Goal: Task Accomplishment & Management: Complete application form

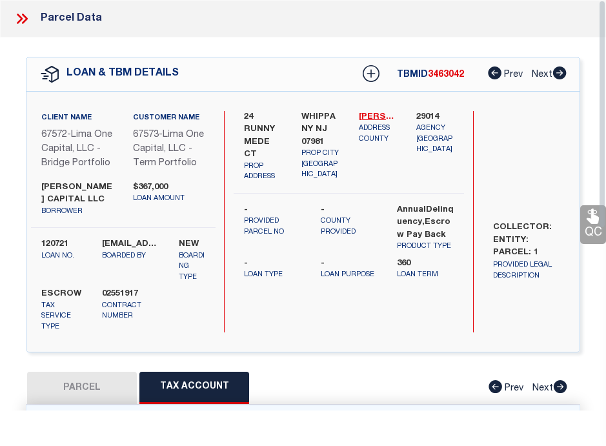
select select "200"
select select "100"
select select "Escrow"
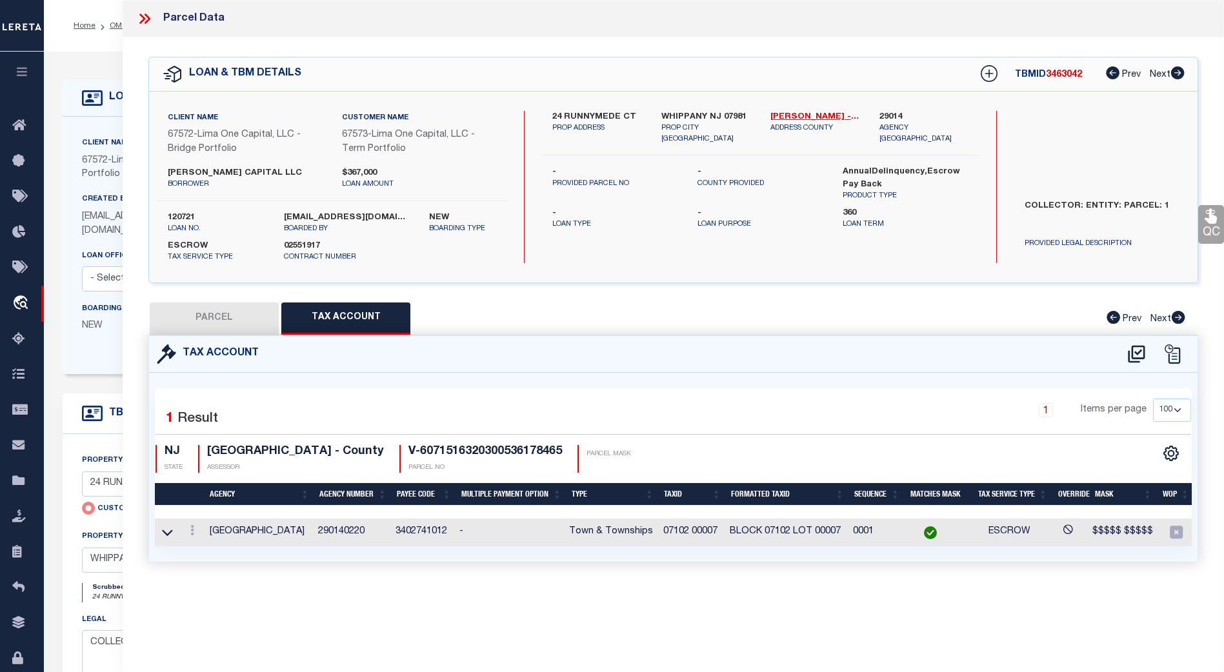
click at [146, 21] on icon at bounding box center [144, 18] width 17 height 17
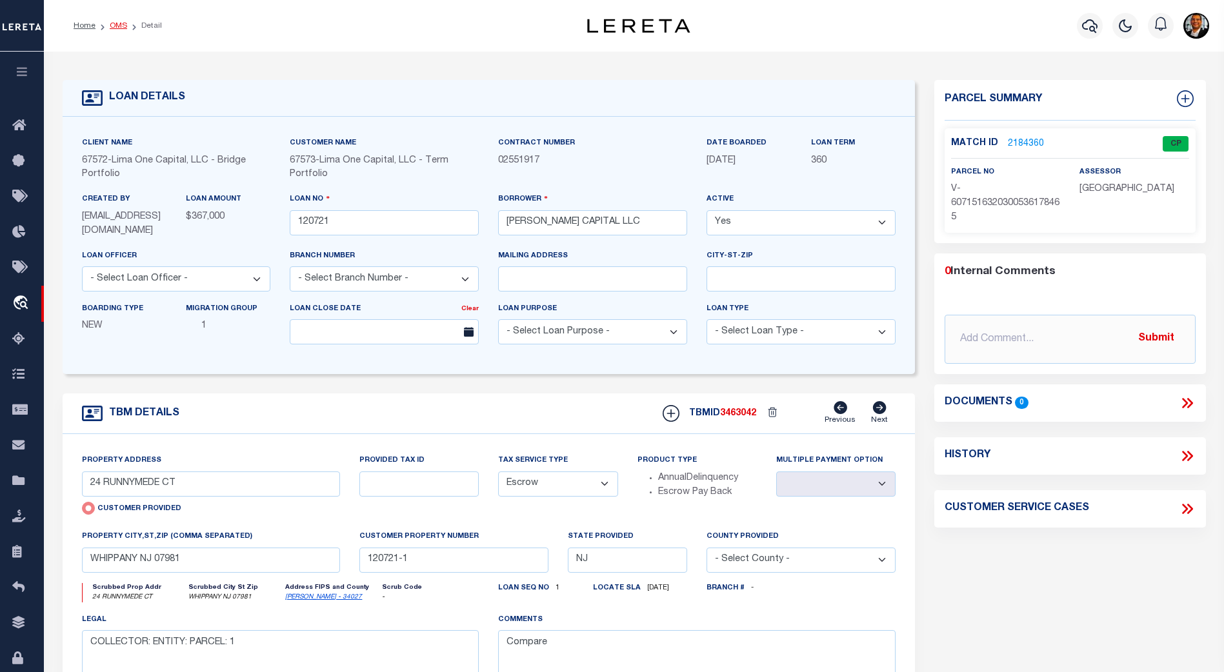
click at [123, 26] on link "OMS" at bounding box center [118, 26] width 17 height 8
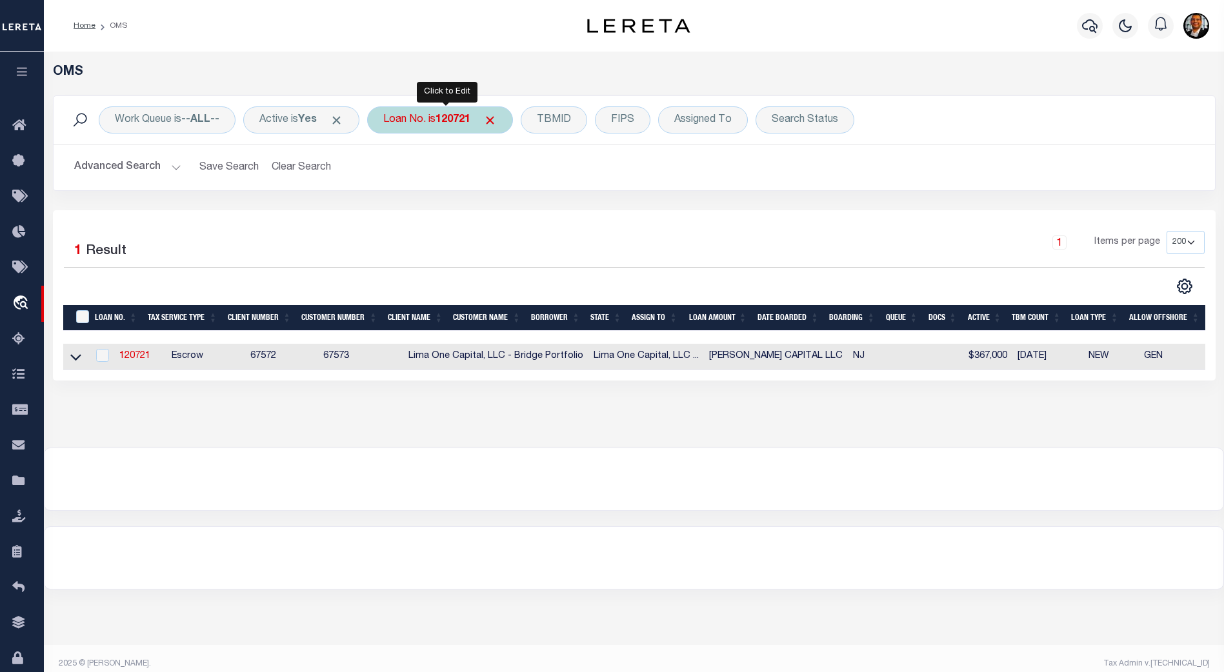
click at [470, 124] on b "120721" at bounding box center [453, 120] width 35 height 10
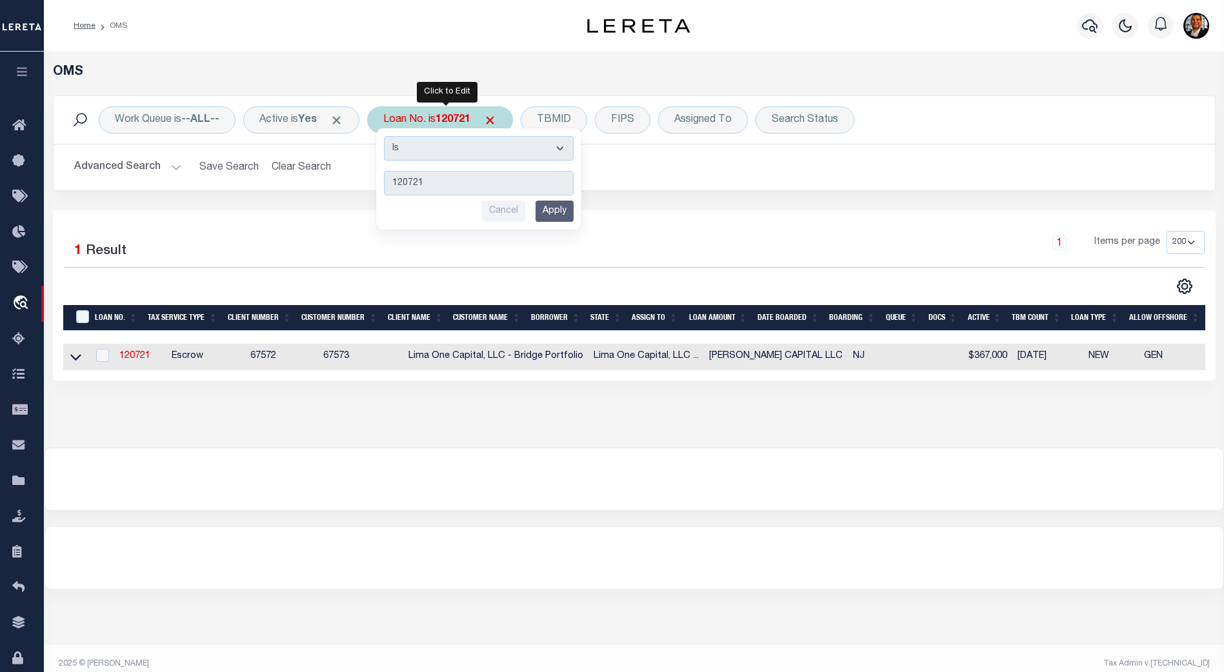
click at [454, 186] on input "120721" at bounding box center [479, 183] width 190 height 25
drag, startPoint x: 460, startPoint y: 181, endPoint x: 376, endPoint y: 179, distance: 84.6
click at [376, 177] on div "Work Queue is --ALL-- Active is Yes Loan No. is 120721 Is Contains 120721 Cance…" at bounding box center [634, 144] width 1163 height 96
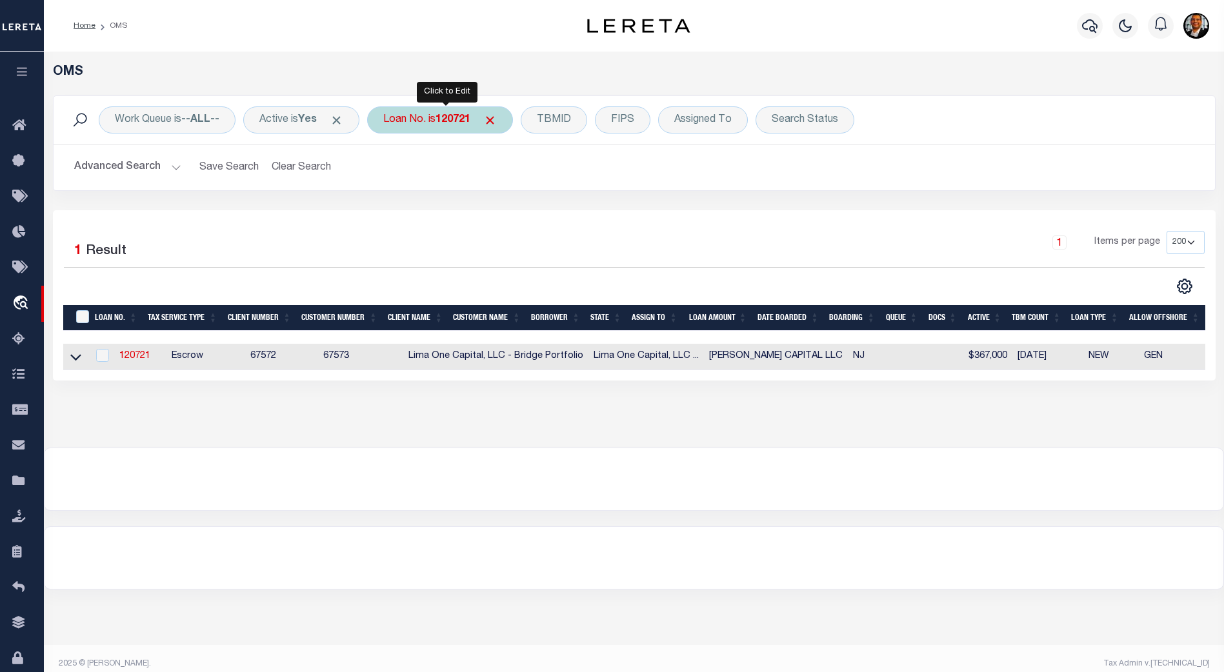
click at [465, 115] on b "120721" at bounding box center [453, 120] width 35 height 10
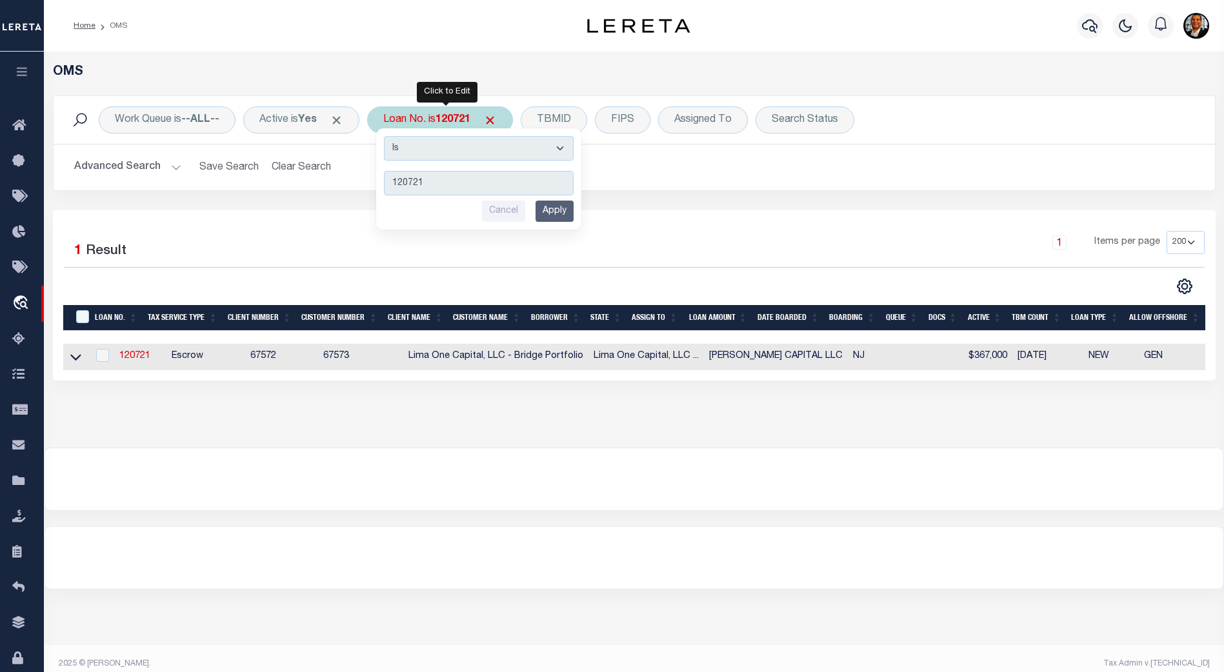
click at [434, 184] on input "120721" at bounding box center [479, 183] width 190 height 25
drag, startPoint x: 449, startPoint y: 184, endPoint x: 392, endPoint y: 183, distance: 56.8
click at [392, 183] on input "120721" at bounding box center [479, 183] width 190 height 25
type input "2000026431"
click at [564, 211] on input "Apply" at bounding box center [555, 211] width 38 height 21
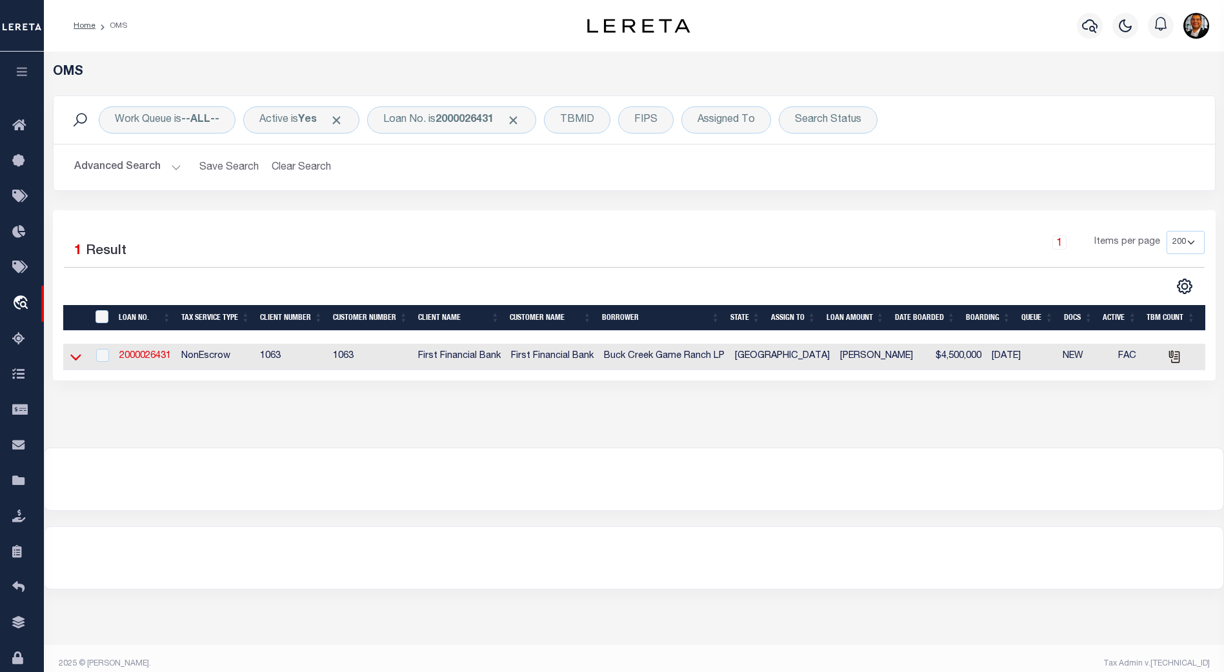
click at [79, 356] on icon at bounding box center [75, 357] width 11 height 14
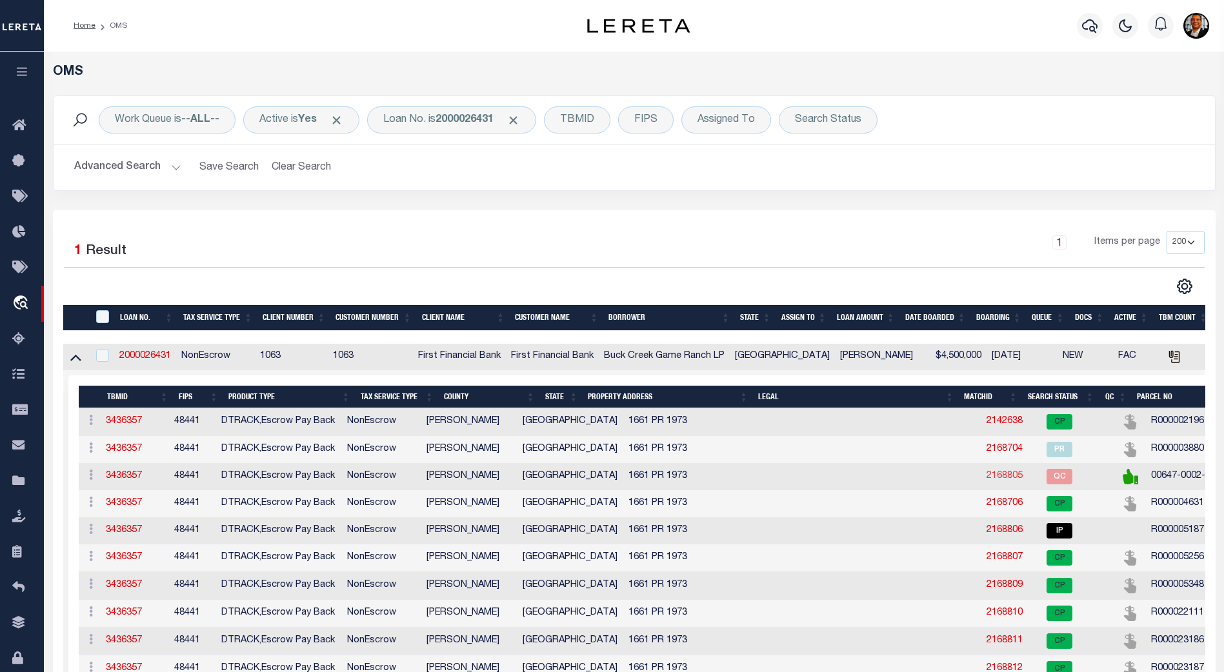
click at [605, 445] on link "2168805" at bounding box center [1005, 476] width 36 height 9
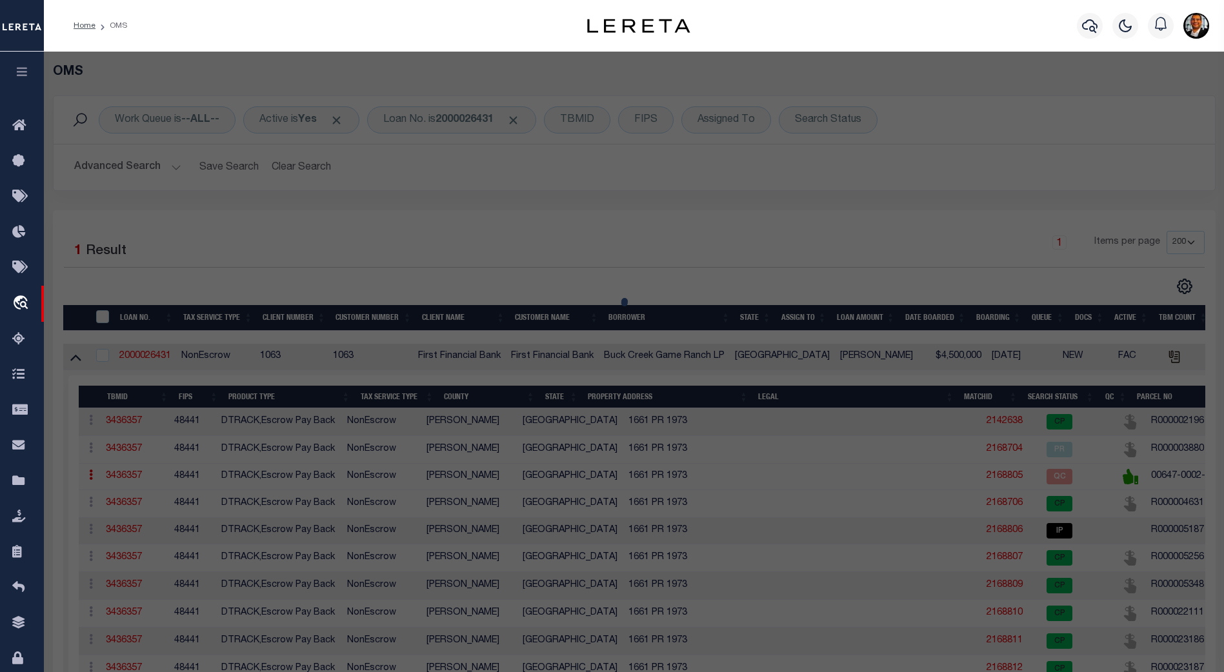
select select "AS"
checkbox input "false"
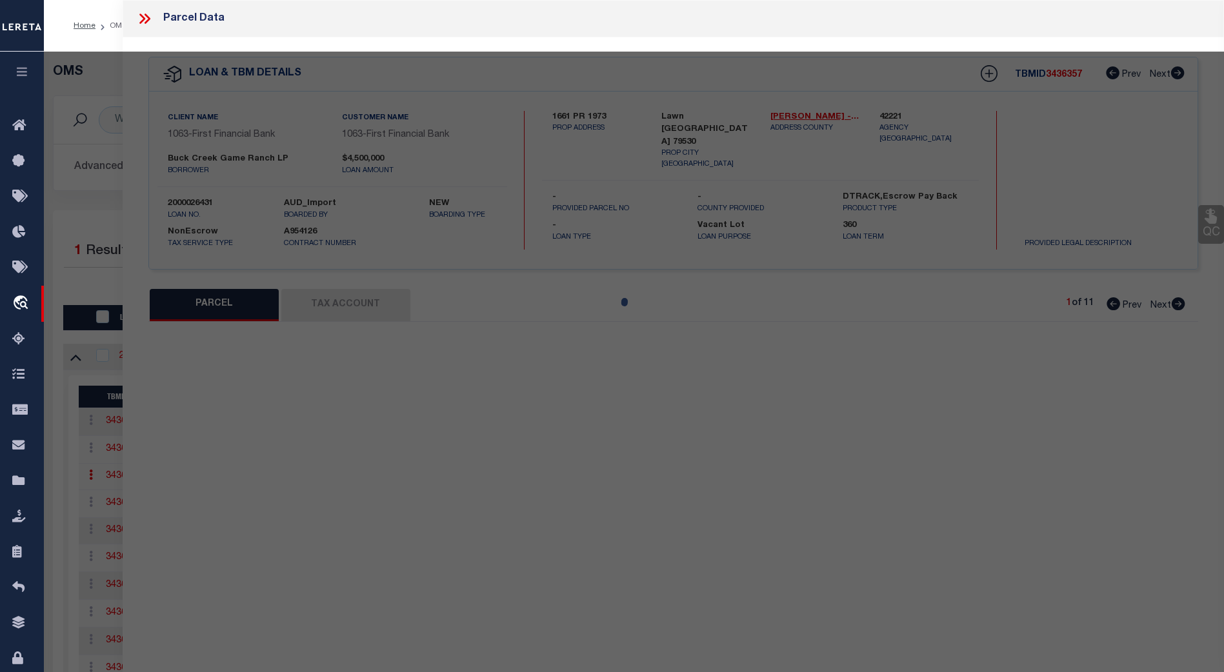
select select "QC"
type input "[PERSON_NAME] ASSETS LTD A TX PARTNE"
type input "00647.0002.00100"
type textarea "E [PERSON_NAME][GEOGRAPHIC_DATA]: 647, SU: 2"
type textarea "duplicate payee"
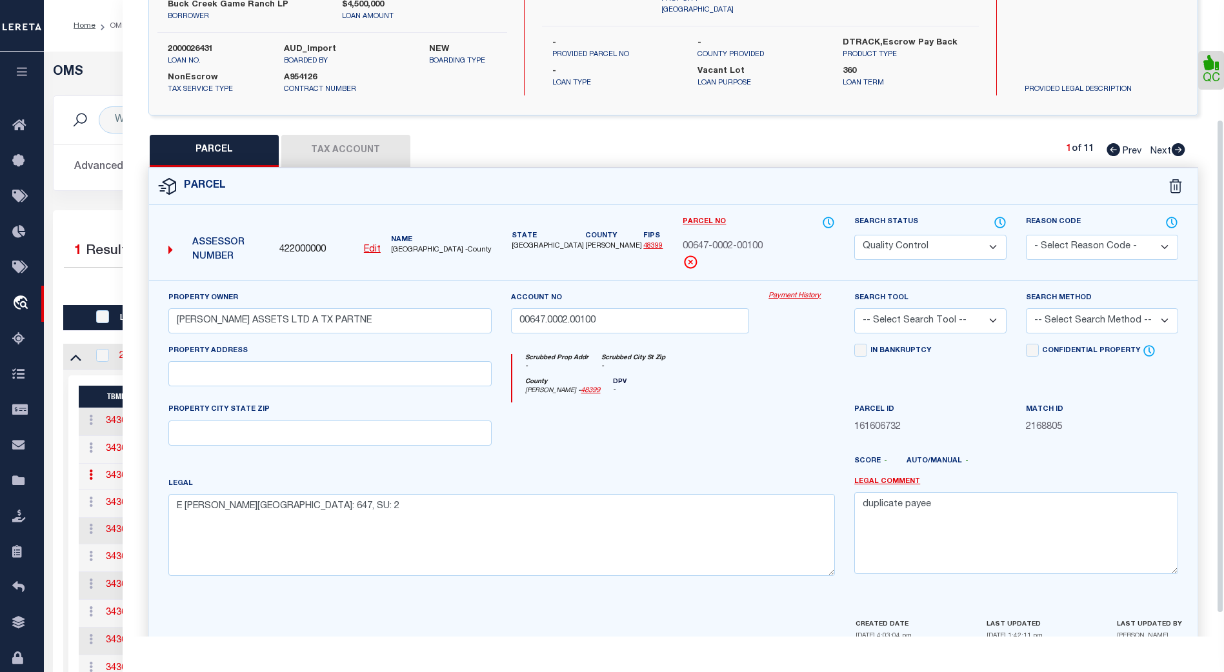
scroll to position [154, 0]
click at [605, 222] on icon at bounding box center [1000, 223] width 13 height 14
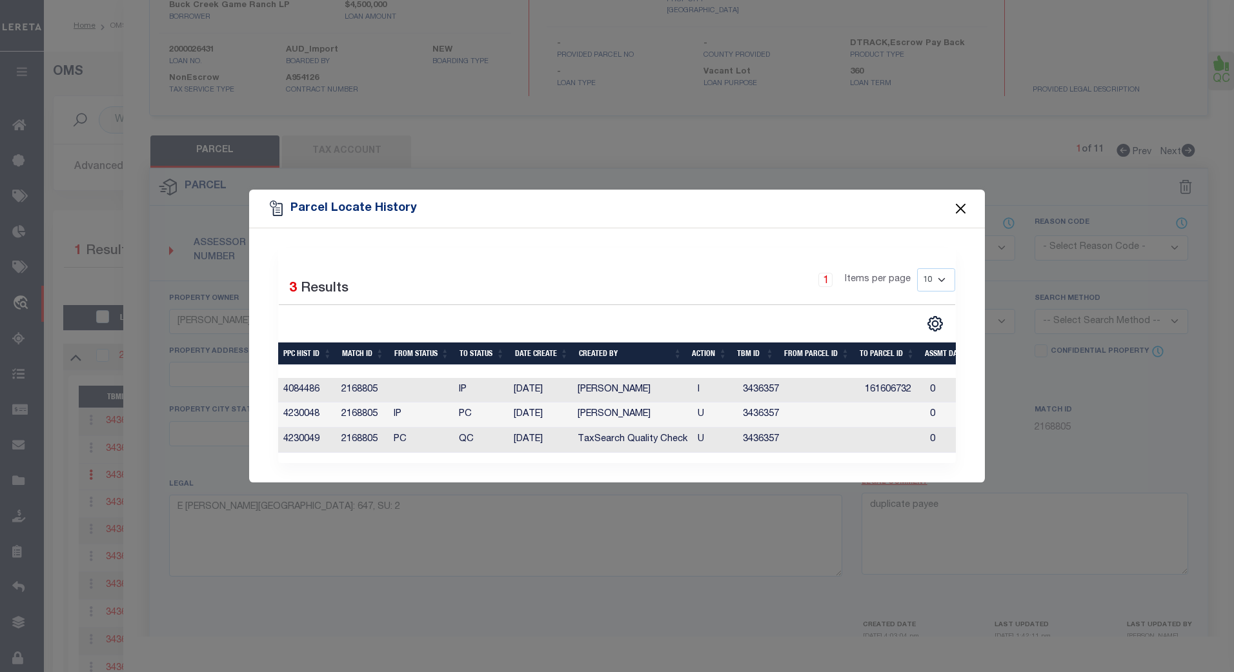
click at [605, 202] on button "Close" at bounding box center [960, 209] width 17 height 17
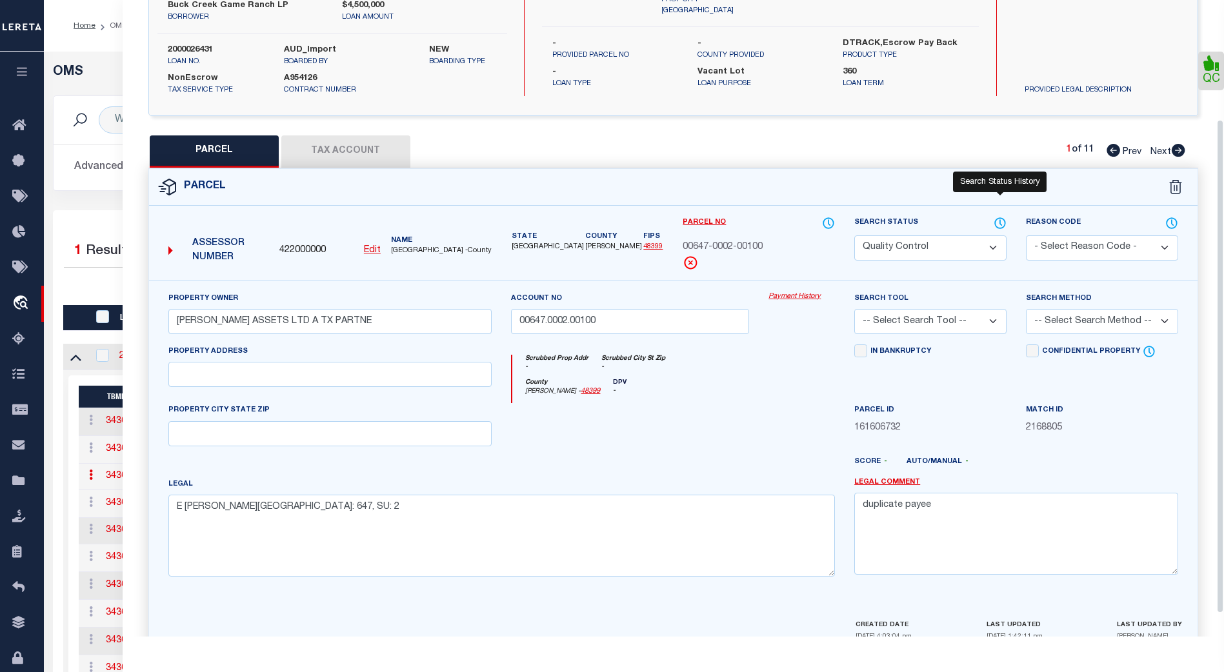
click at [605, 221] on icon at bounding box center [1000, 223] width 13 height 14
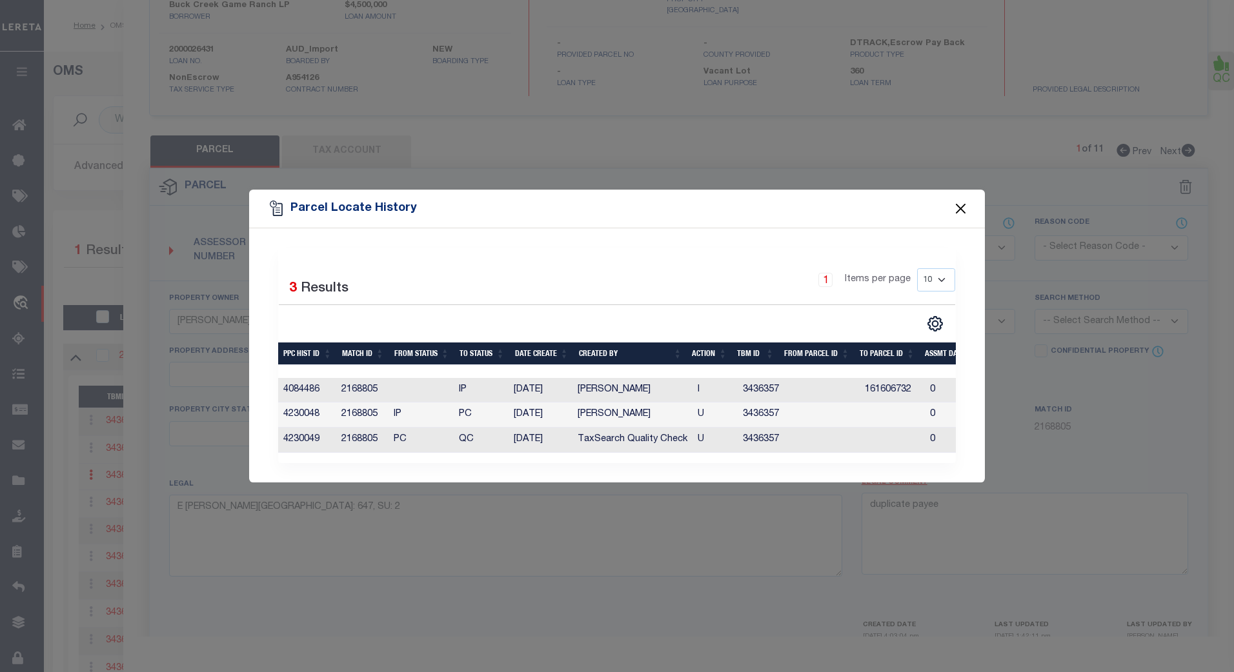
click at [605, 205] on button "Close" at bounding box center [960, 209] width 17 height 17
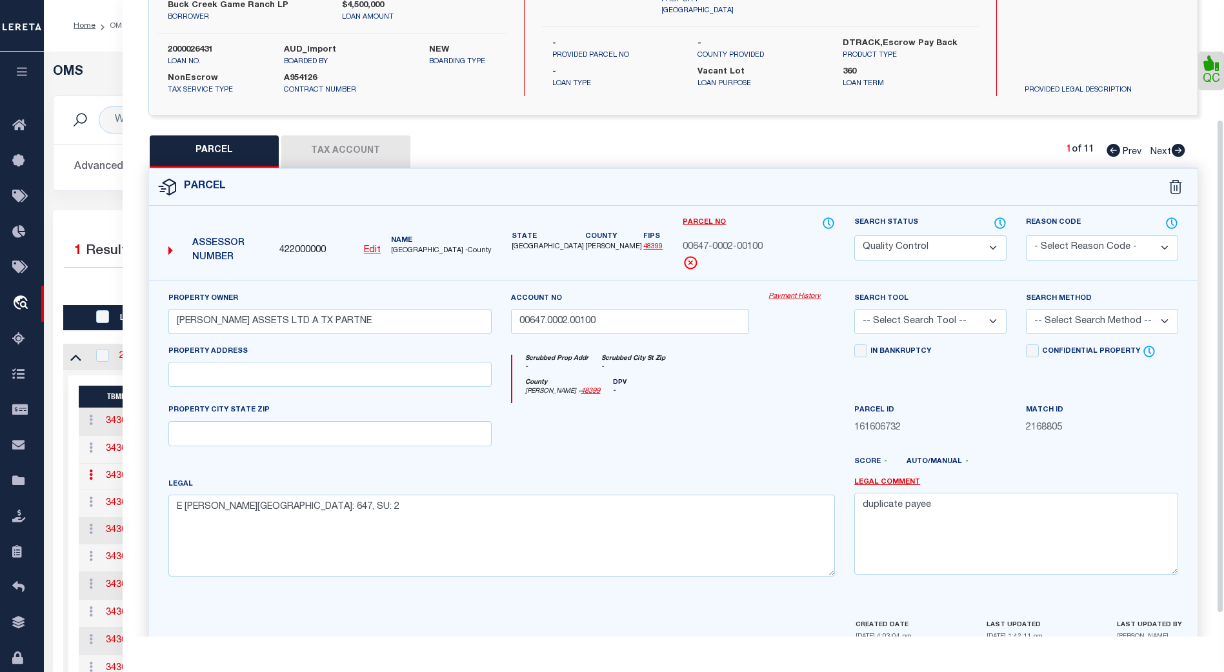
click at [343, 152] on button "Tax Account" at bounding box center [345, 152] width 129 height 32
select select "100"
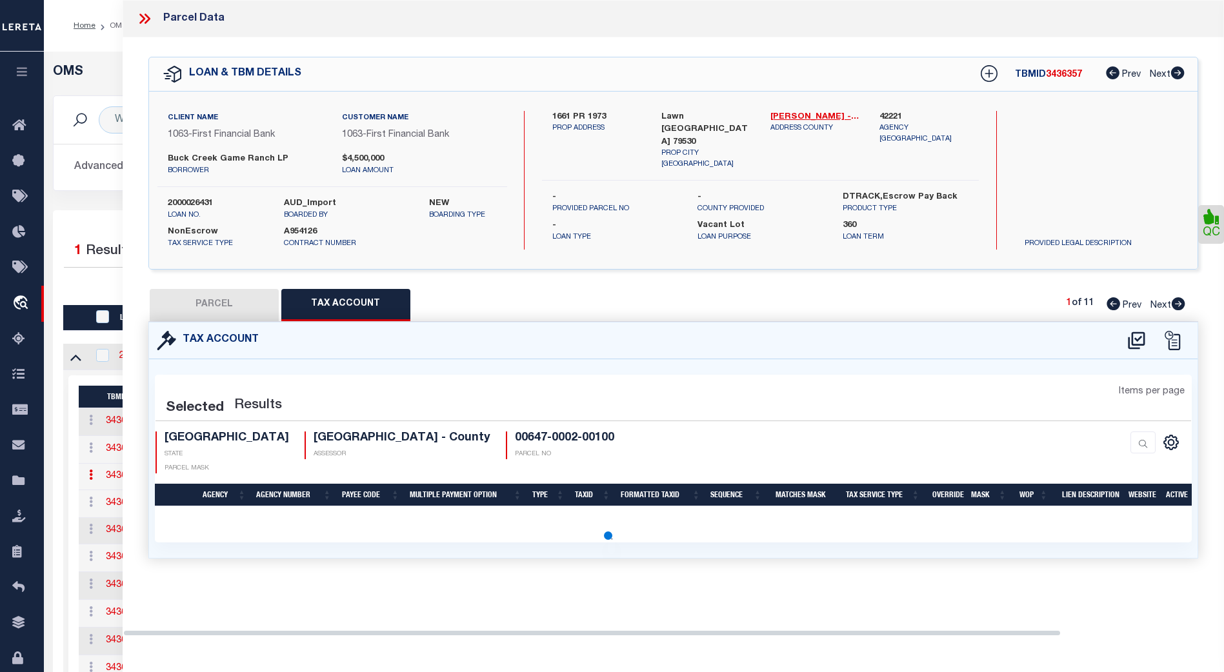
select select "100"
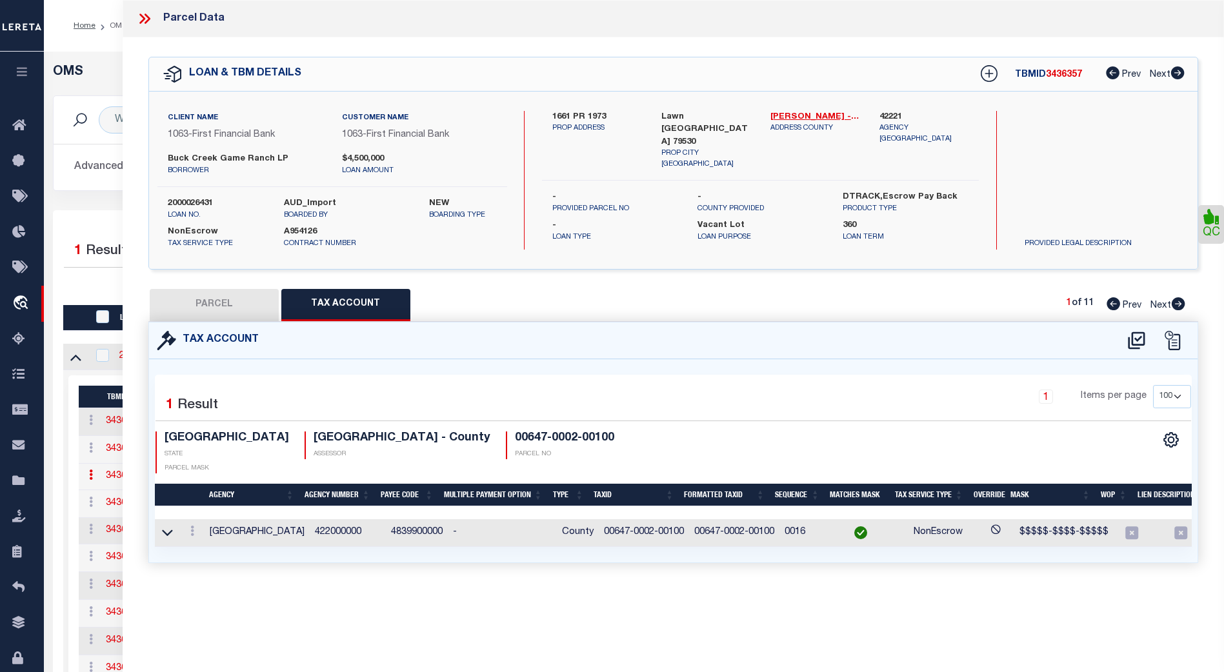
click at [236, 310] on button "PARCEL" at bounding box center [214, 305] width 129 height 32
select select "AS"
checkbox input "false"
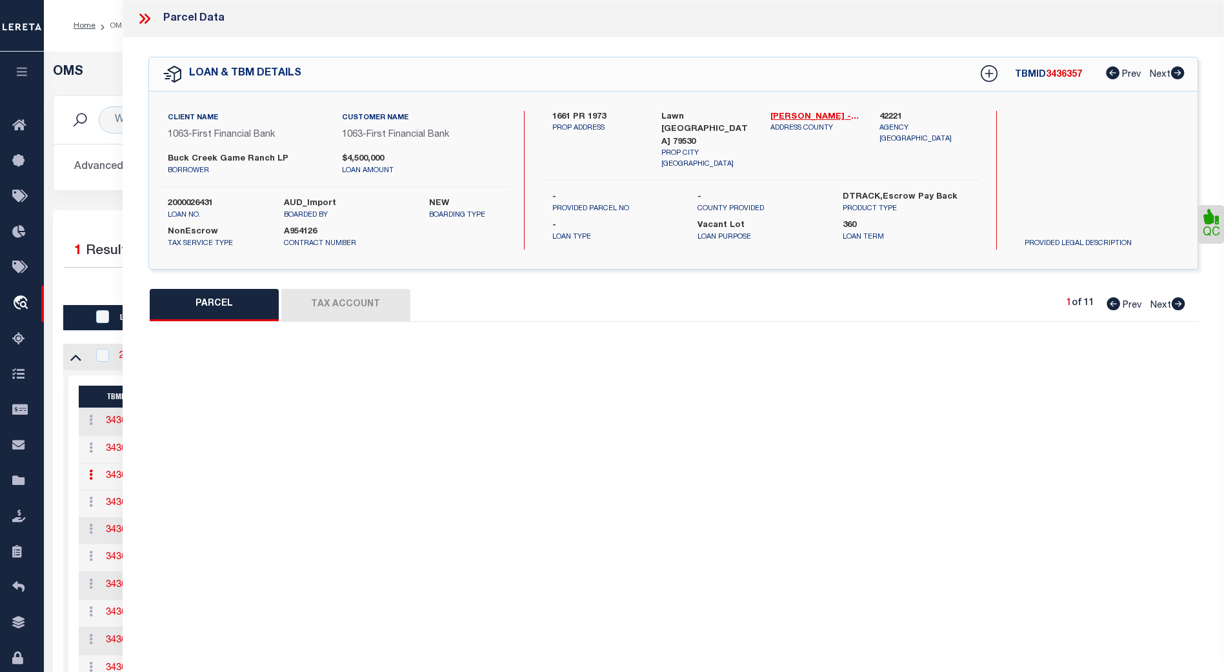
select select "QC"
type input "[PERSON_NAME] ASSETS LTD A TX PARTNE"
type input "00647.0002.00100"
type textarea "E [PERSON_NAME][GEOGRAPHIC_DATA]: 647, SU: 2"
type textarea "duplicate payee"
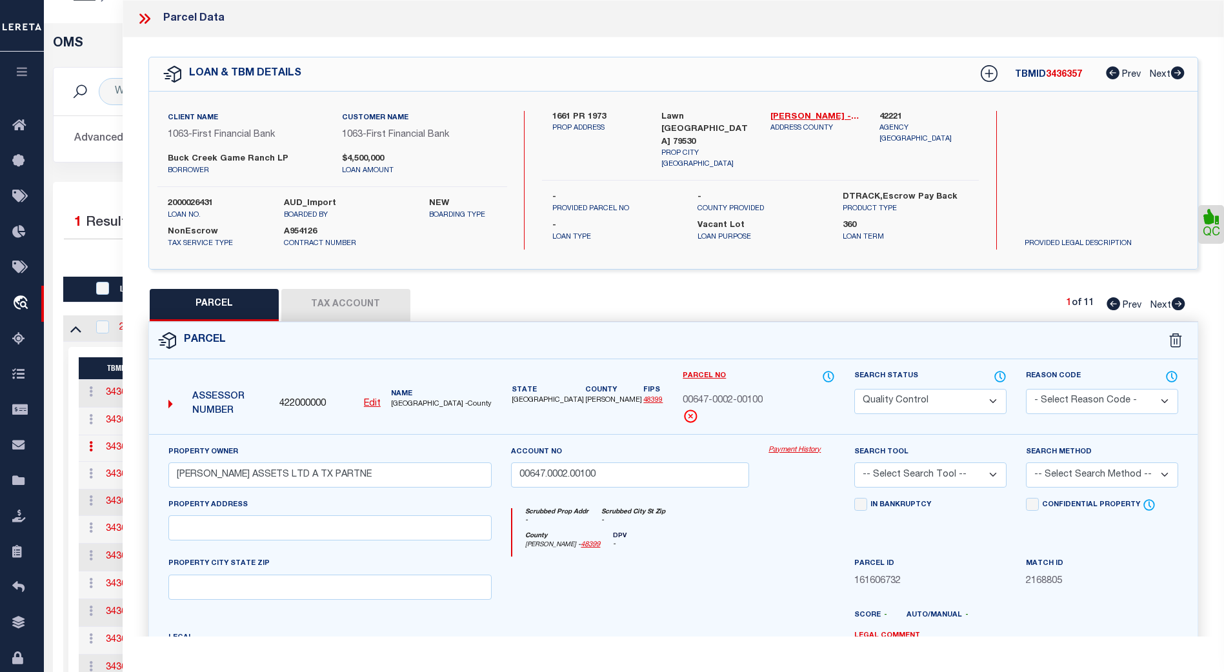
click at [605, 303] on span "Next" at bounding box center [1161, 305] width 21 height 9
select select "AS"
checkbox input "false"
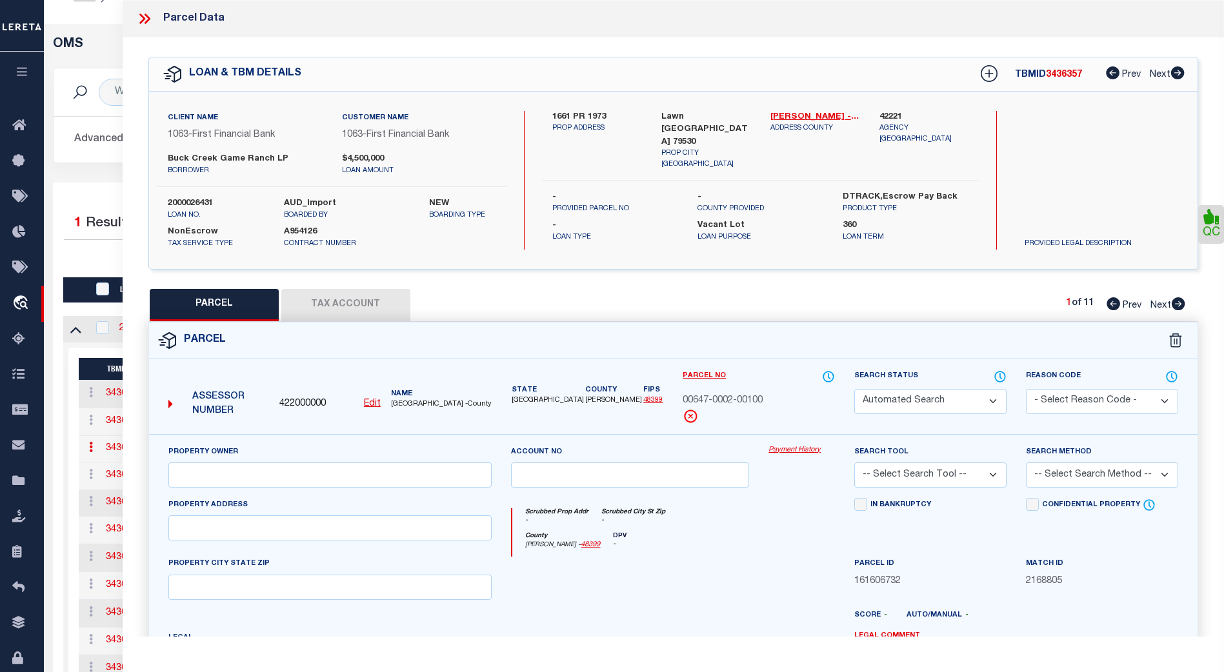
select select "PR"
select select "099"
type input "BUCK CREEK GAME RANCH LP"
select select "AGW"
select select "LEG"
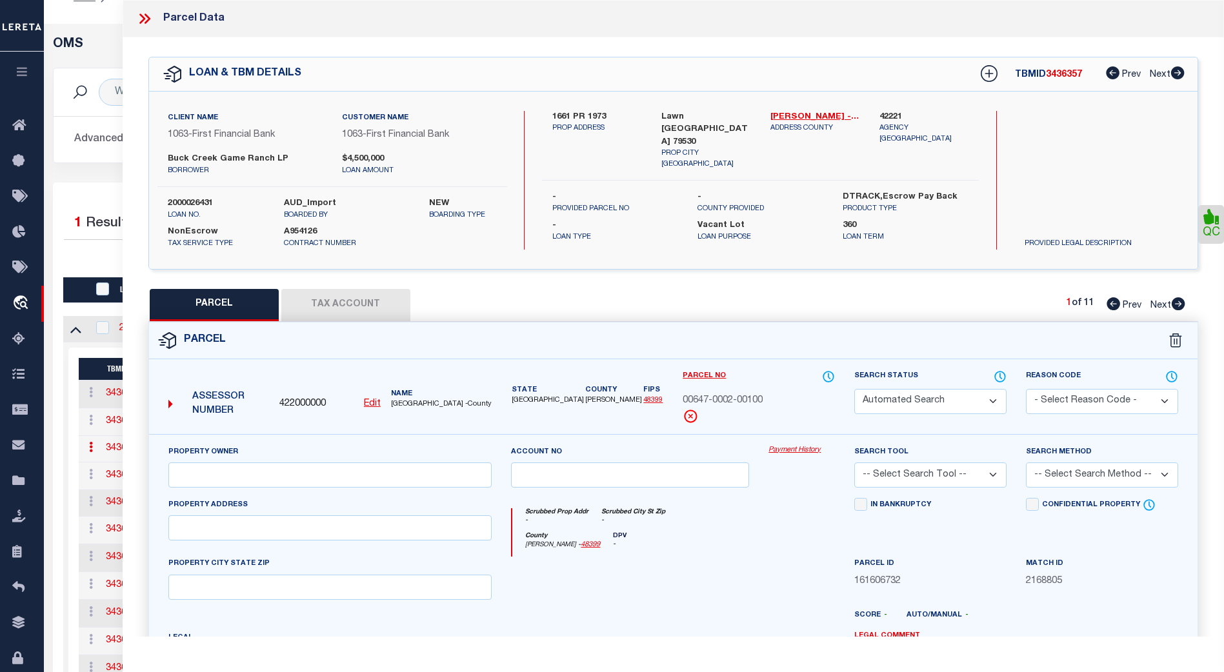
type input "175 0"
type input "[GEOGRAPHIC_DATA]"
type textarea "Acres: 241.300, [PERSON_NAME] CO SL, AB: 500, SU: 509"
type textarea "parcel not needed"
click at [605, 303] on span "Next" at bounding box center [1161, 305] width 21 height 9
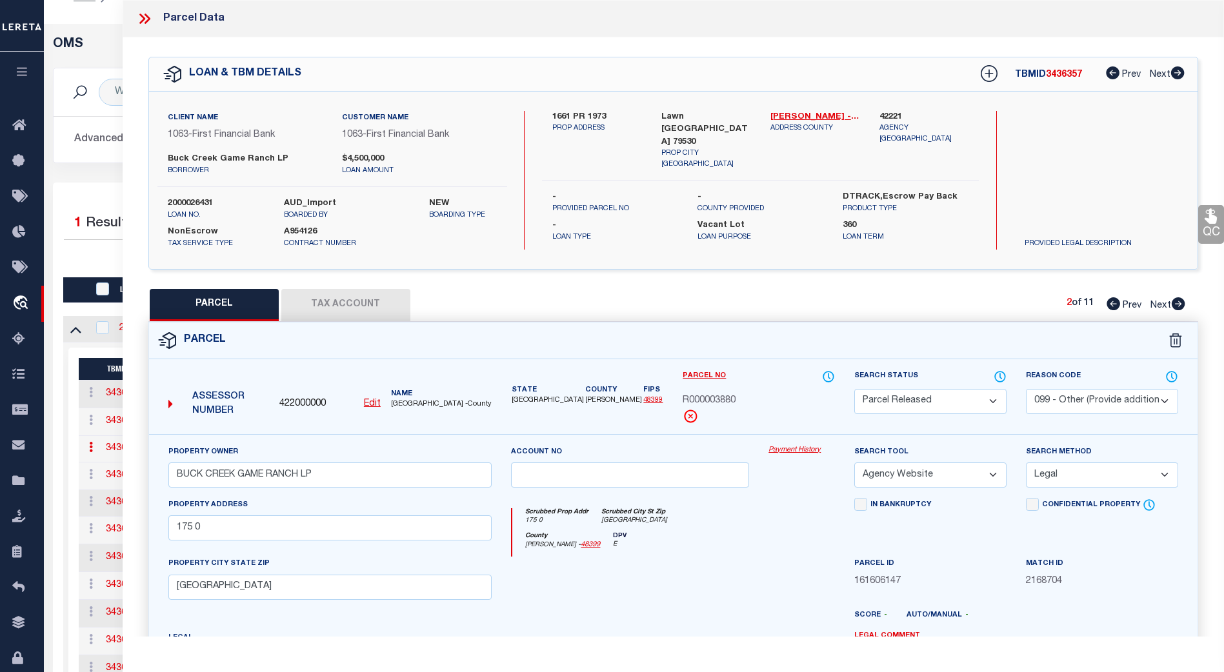
select select "AS"
select select
checkbox input "false"
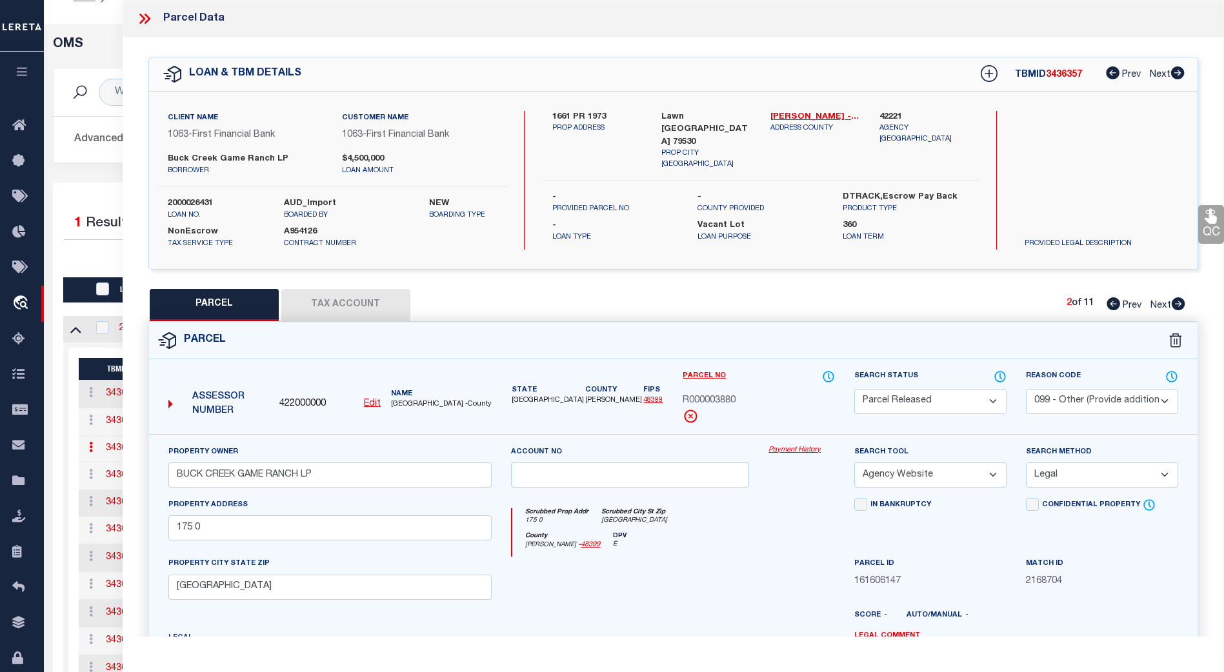
checkbox input "false"
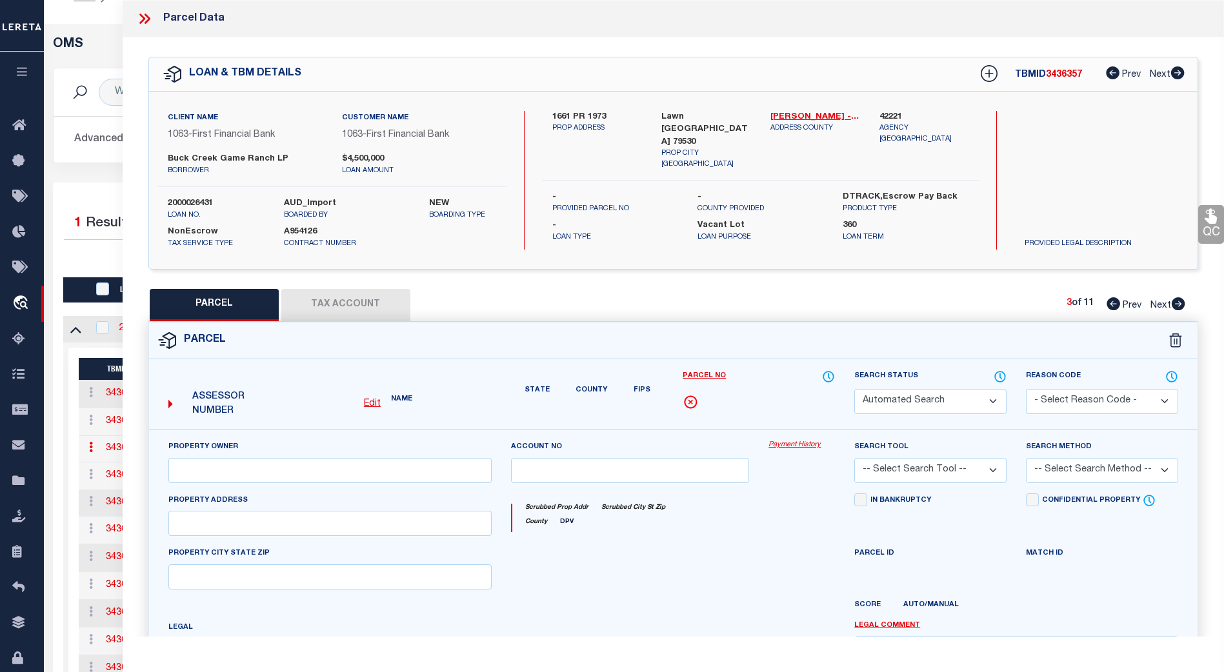
select select "CP"
type input "BUCK CREEK GAME RANCH LP"
type input "00267.0003.00300"
select select "AGW"
select select "LEG"
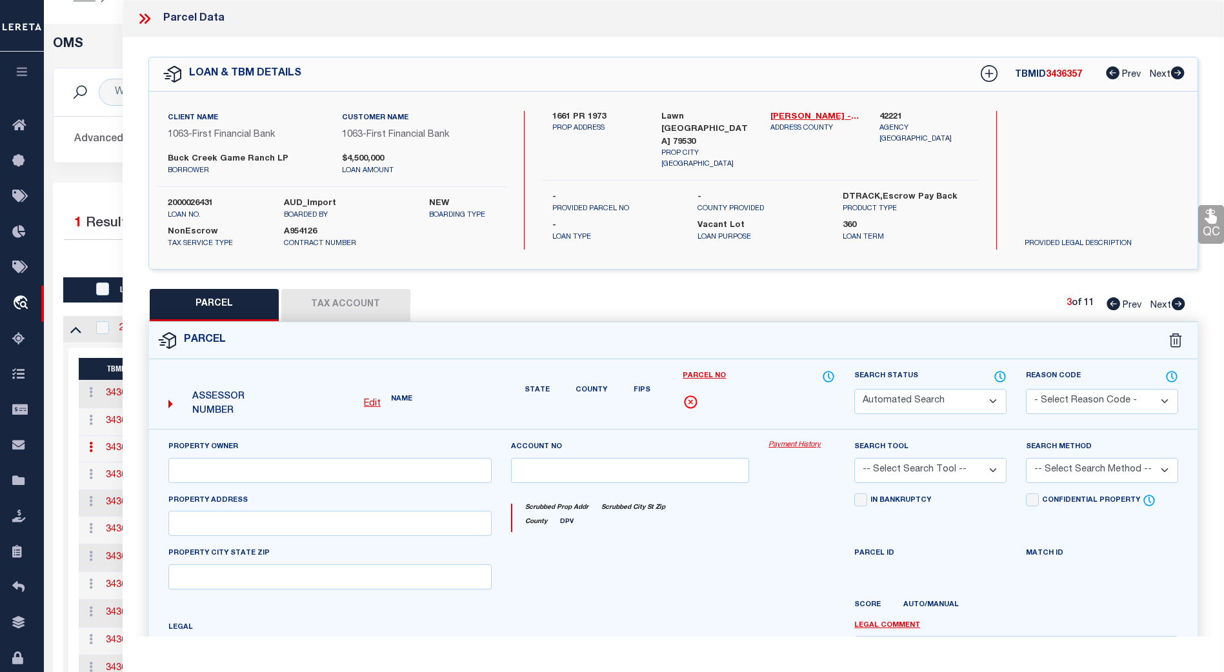
type input "1770 FM"
type textarea "Acres: 6.400, H T & B RR, [GEOGRAPHIC_DATA]: 267, SU: 3"
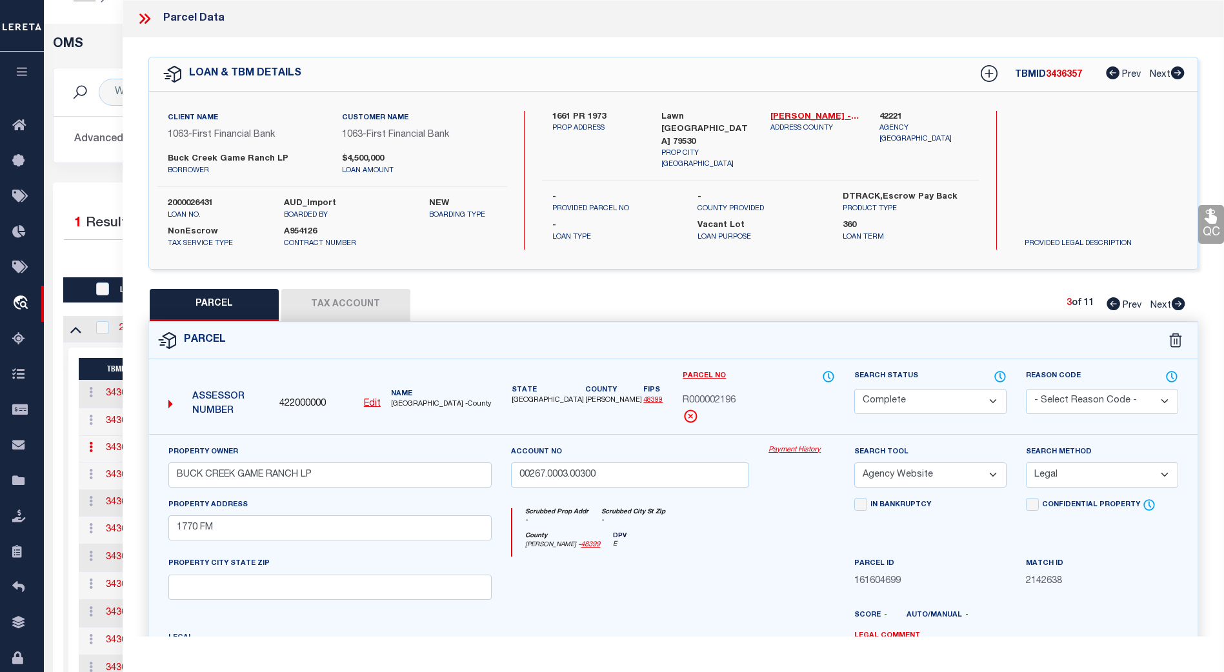
click at [605, 303] on span "Next" at bounding box center [1161, 305] width 21 height 9
select select "AS"
select select
checkbox input "false"
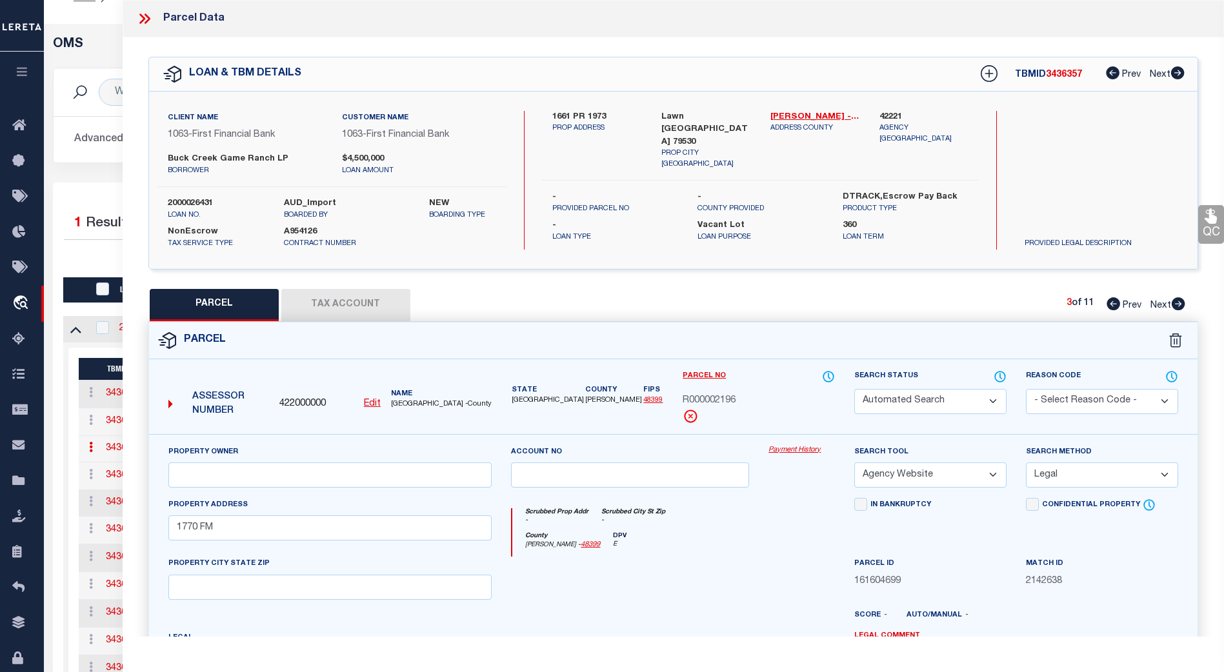
checkbox input "false"
select select "CP"
type input "BUCK CREEK GAME RANCH LP"
select select "AGW"
select select
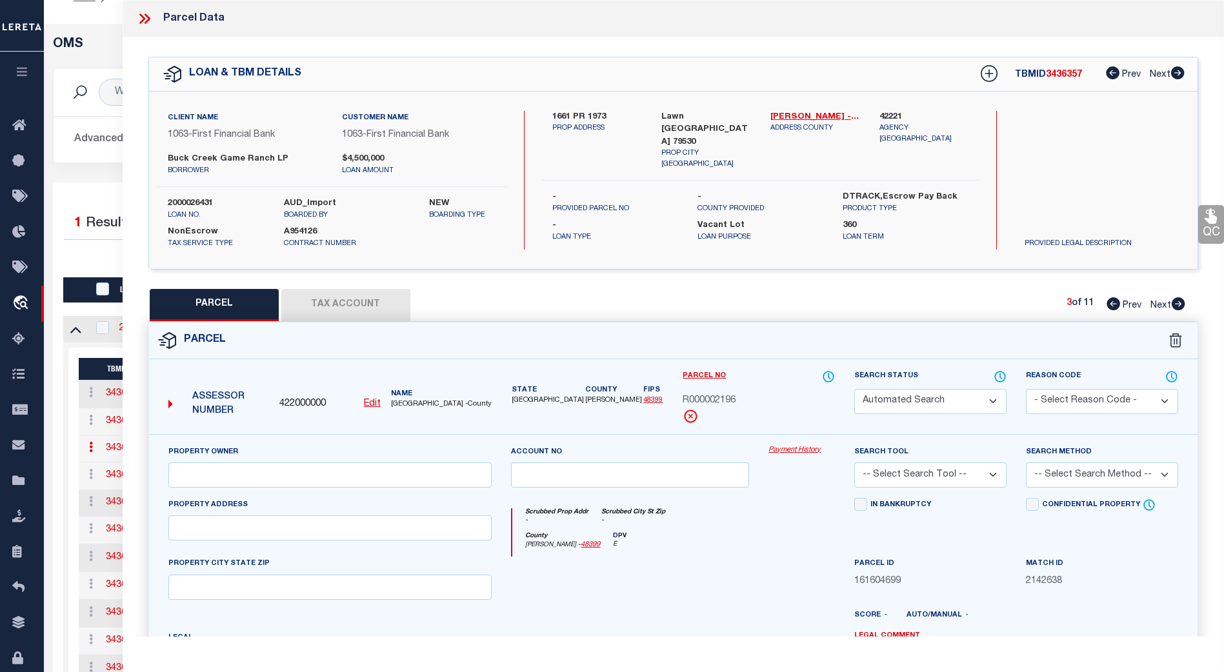
type input "199 CR"
type input "[GEOGRAPHIC_DATA]"
type textarea "Acres: 86.900, [PERSON_NAME], AB: 673, SU: 2"
click at [605, 303] on span "Next" at bounding box center [1161, 305] width 21 height 9
select select "AS"
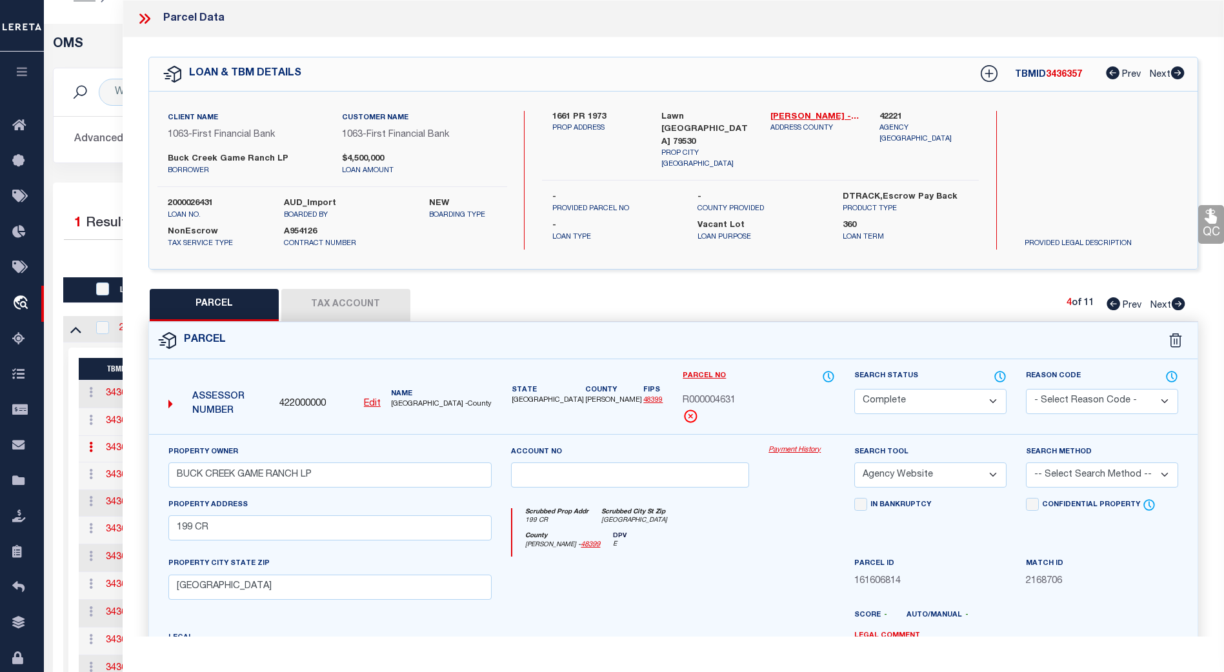
select select
checkbox input "false"
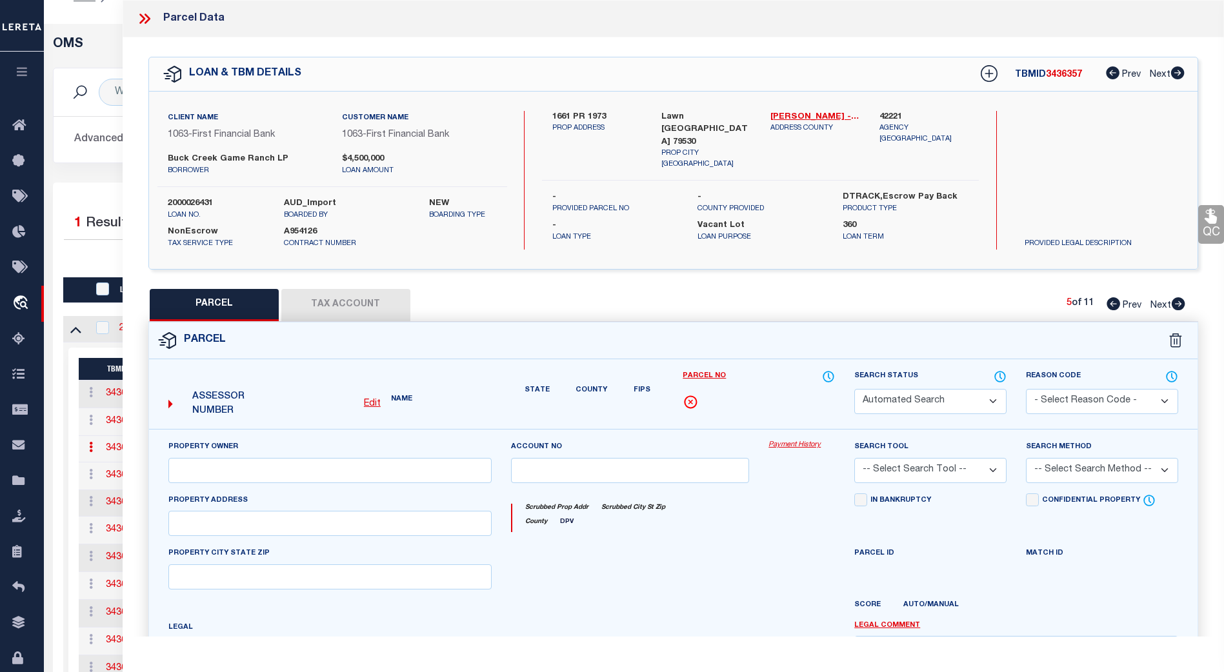
select select "IP"
type input "[PERSON_NAME] ASSETS LTD A TX PARTNE"
type input "00807.0004.00100"
type textarea "[PERSON_NAME]/HT&B RR CO, AB: 807, SU: 4"
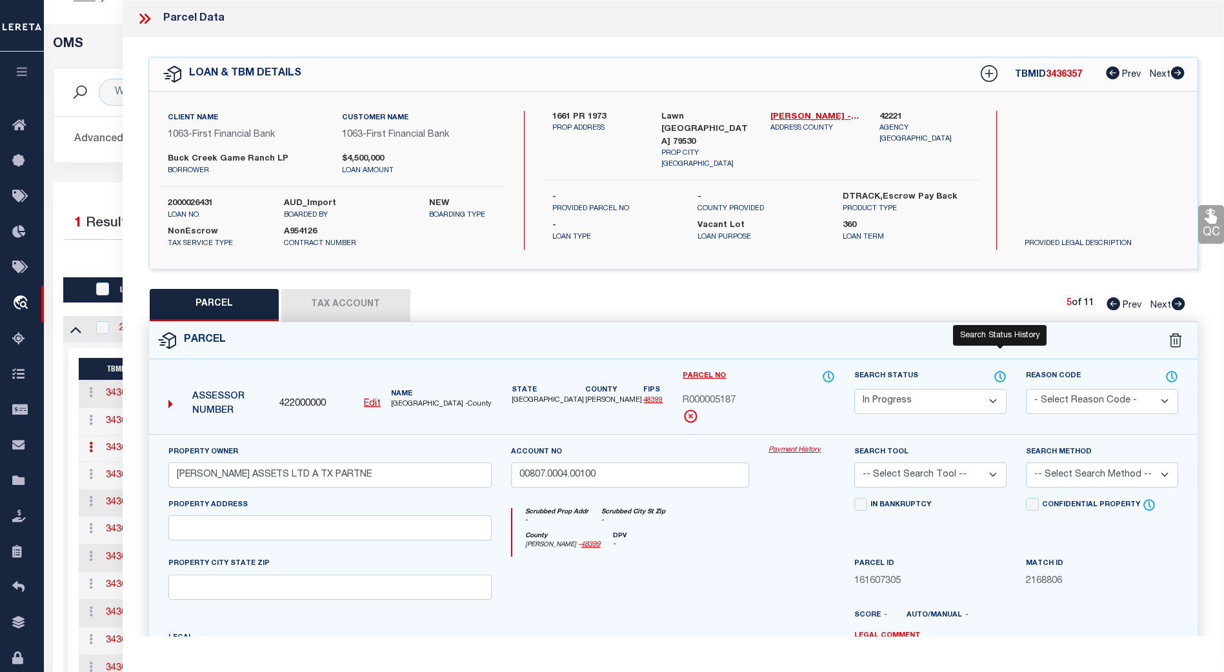
click at [605, 376] on icon at bounding box center [1000, 377] width 13 height 14
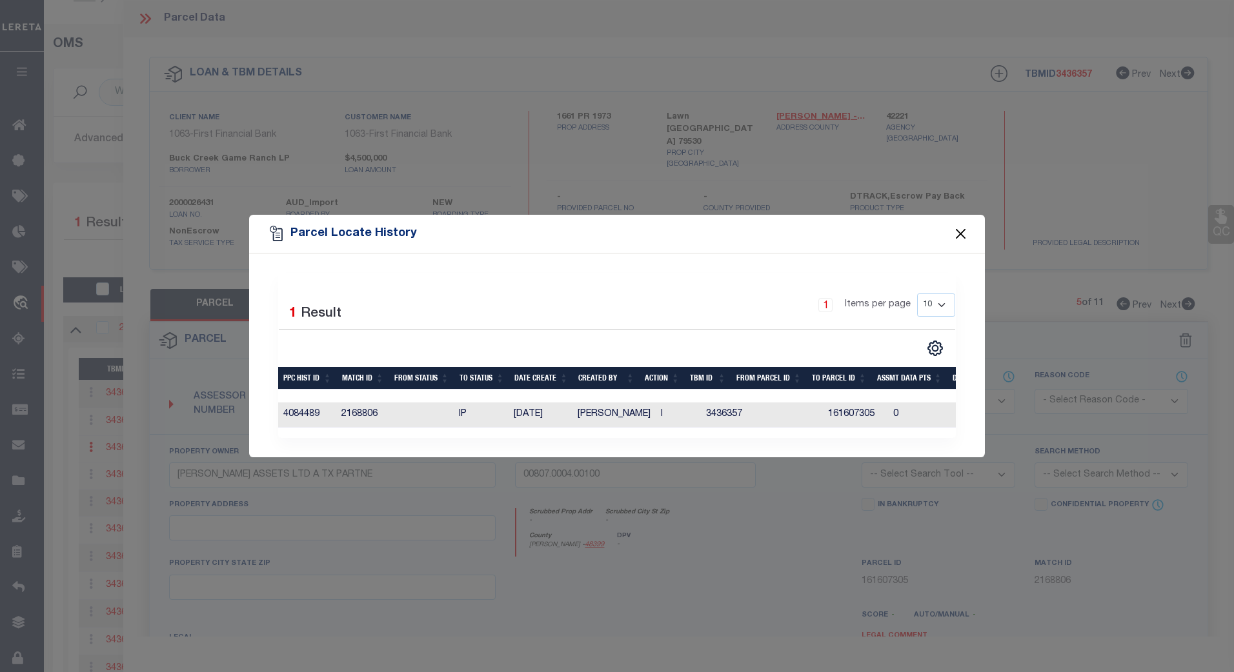
click at [605, 230] on button "Close" at bounding box center [960, 233] width 17 height 17
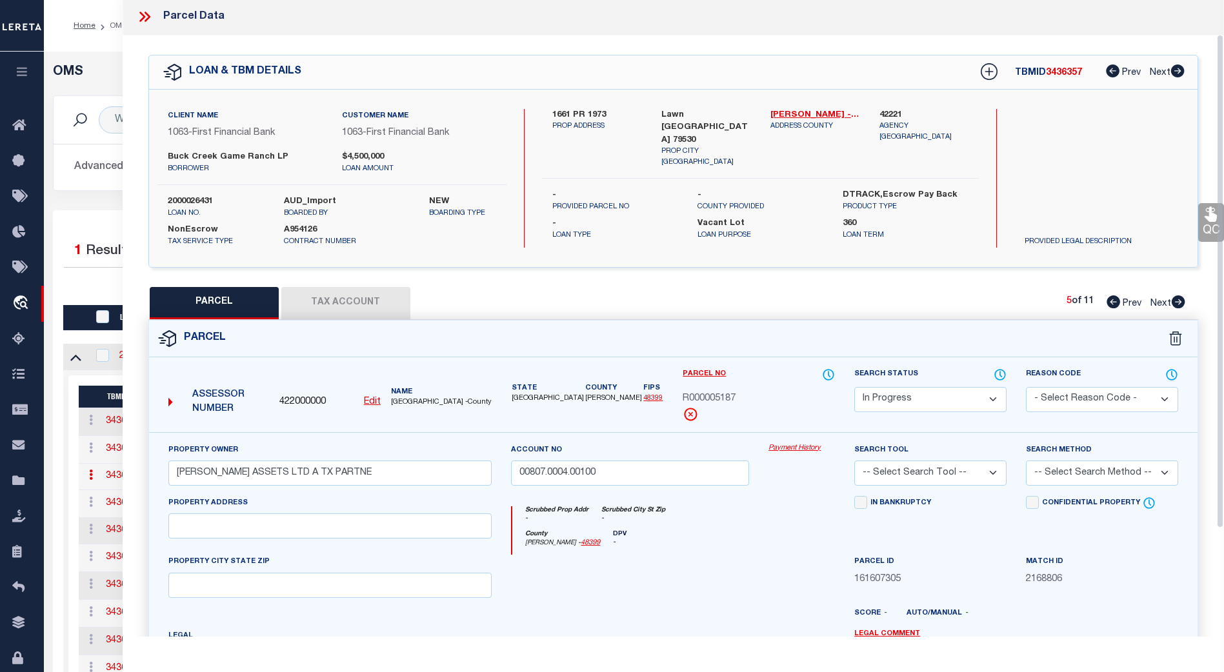
scroll to position [0, 0]
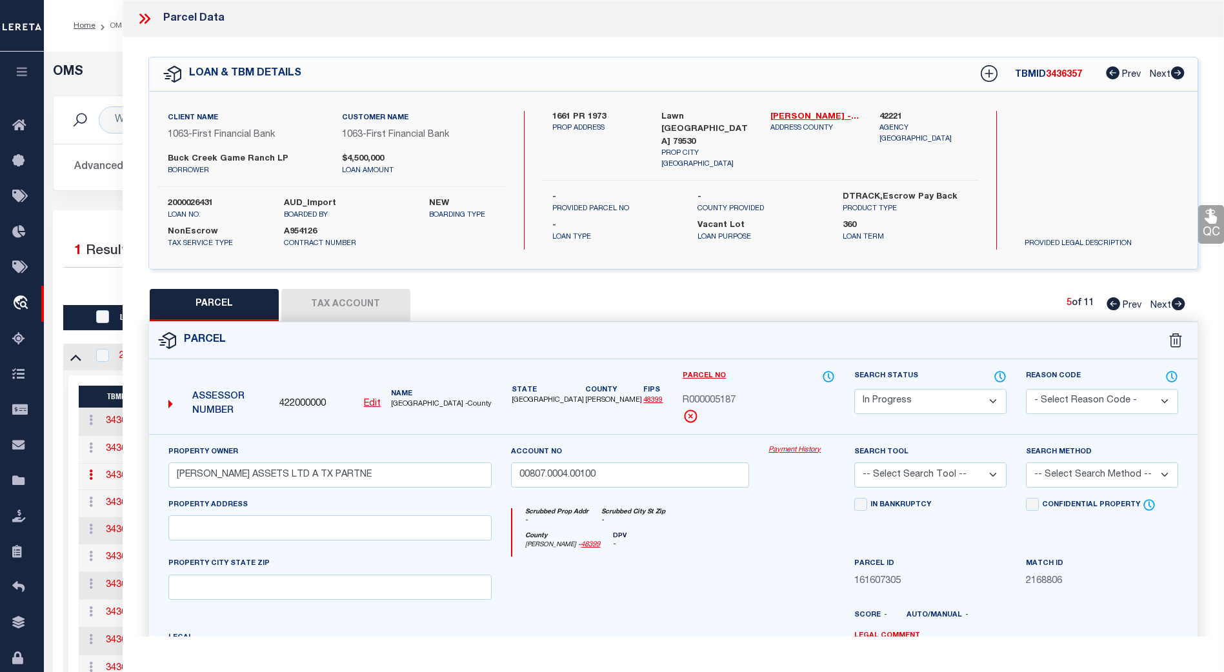
click at [355, 305] on button "Tax Account" at bounding box center [345, 305] width 129 height 32
select select "100"
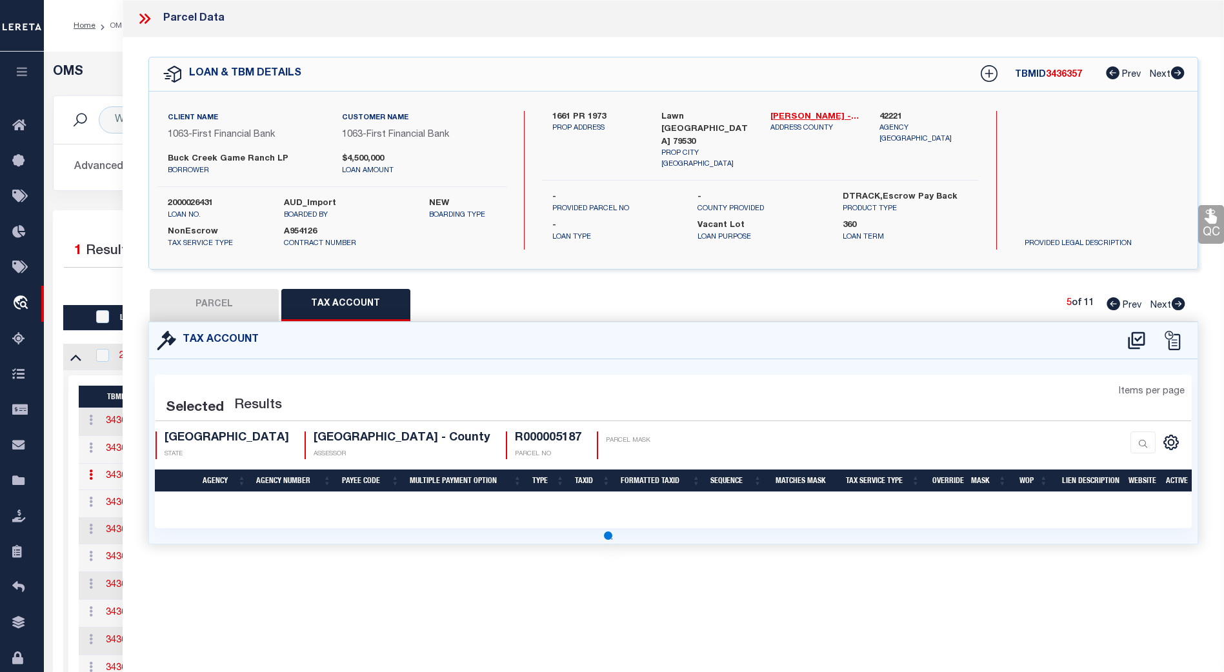
select select "100"
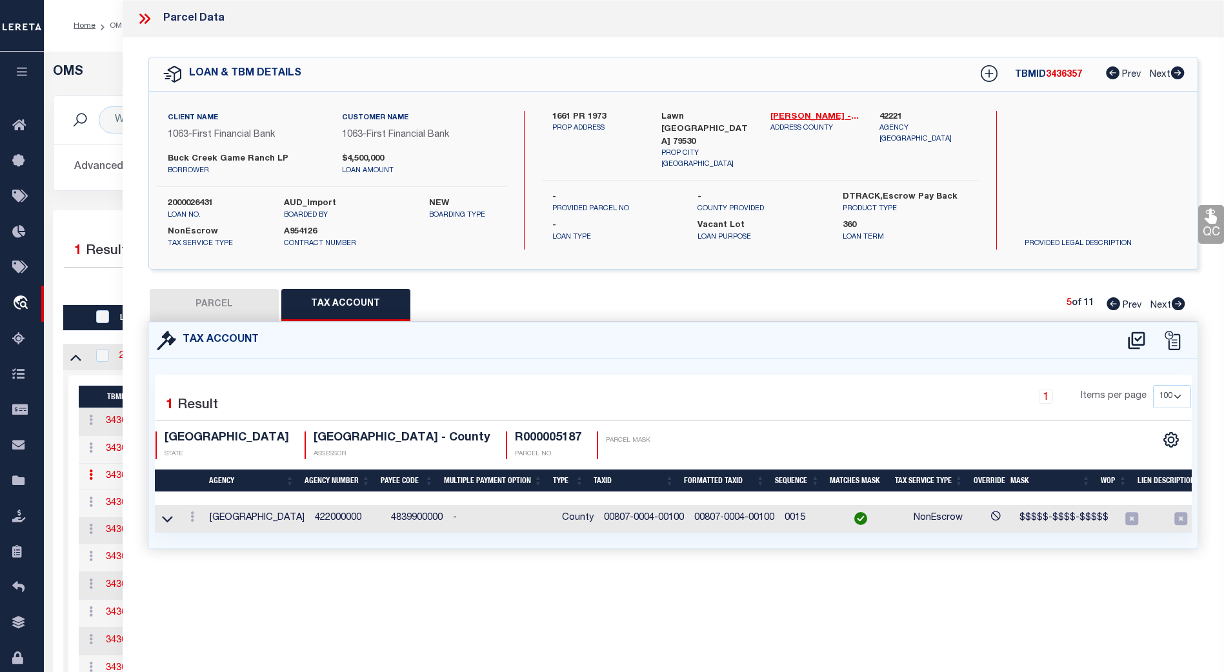
click at [220, 290] on button "PARCEL" at bounding box center [214, 305] width 129 height 32
select select "AS"
checkbox input "false"
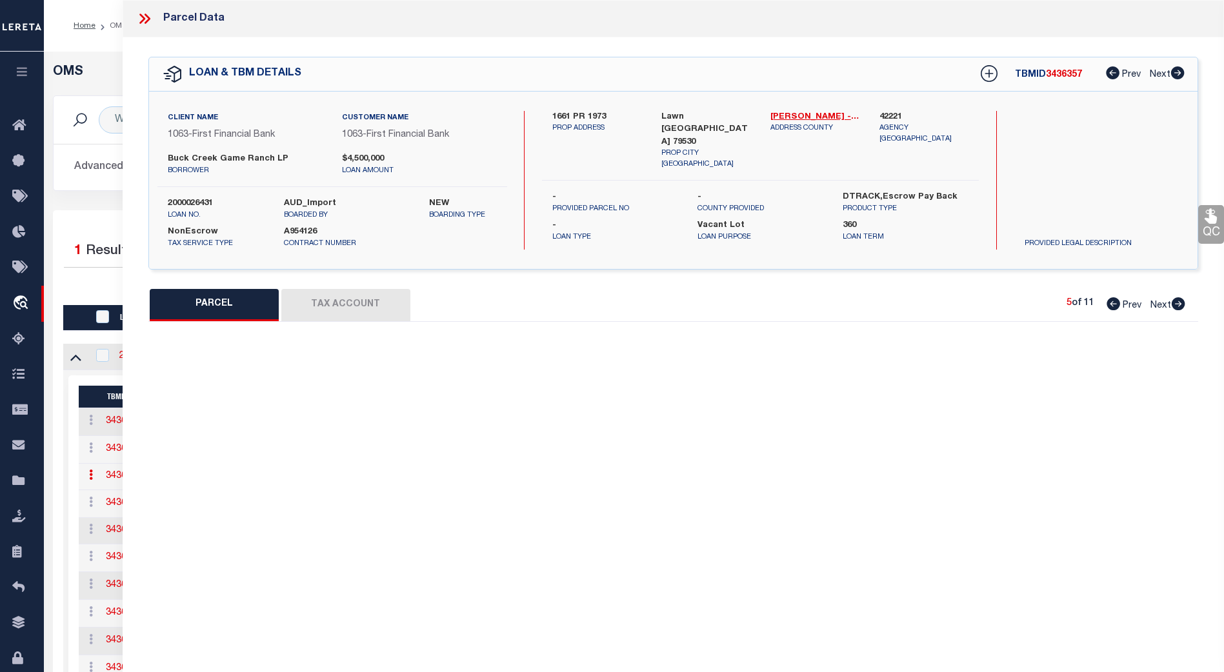
select select "IP"
type input "[PERSON_NAME] ASSETS LTD A TX PARTNE"
type input "00807.0004.00100"
type textarea "[PERSON_NAME]/HT&B RR CO, AB: 807, SU: 4"
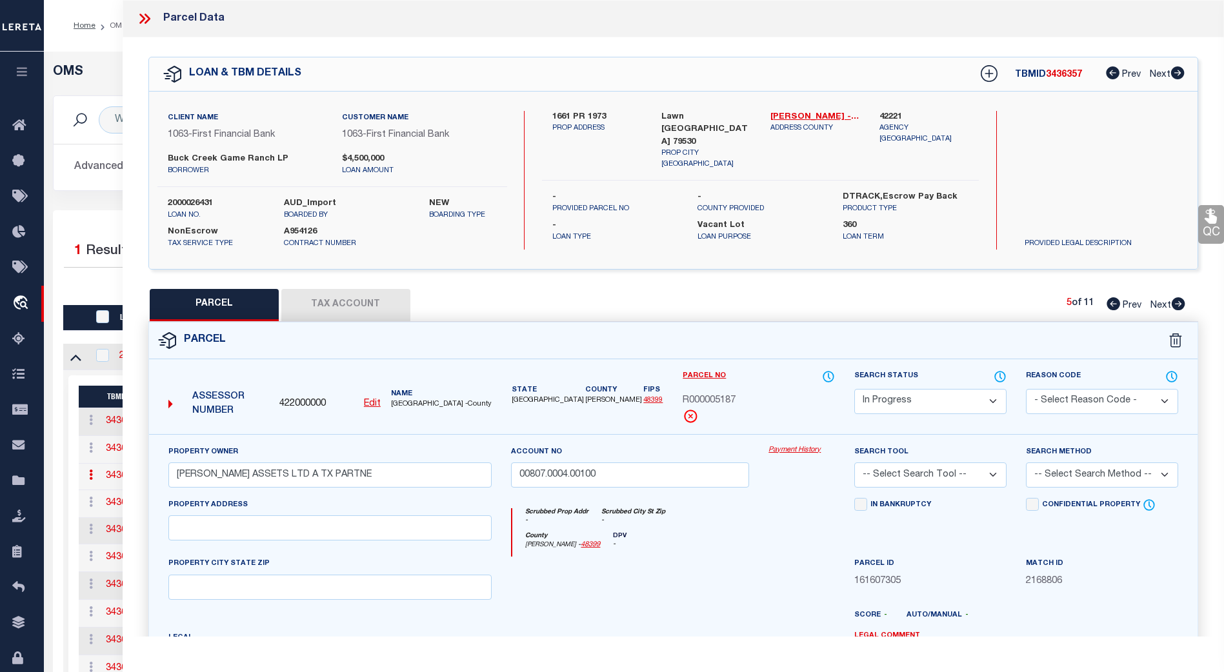
click at [299, 291] on button "Tax Account" at bounding box center [345, 305] width 129 height 32
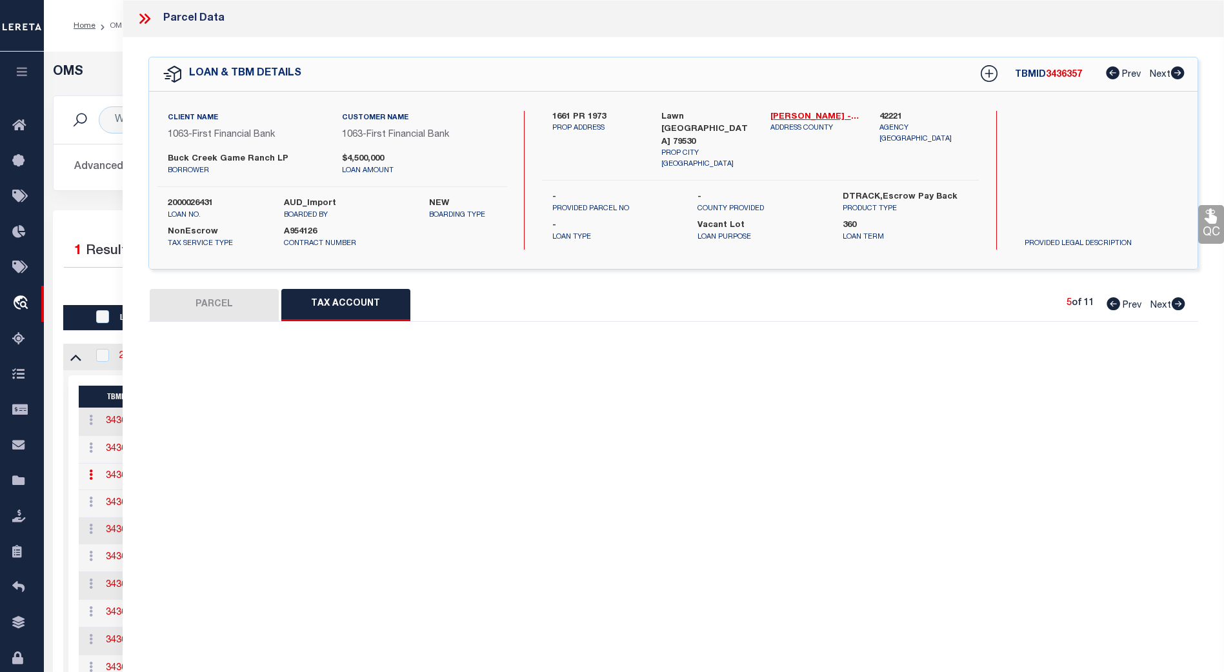
select select "100"
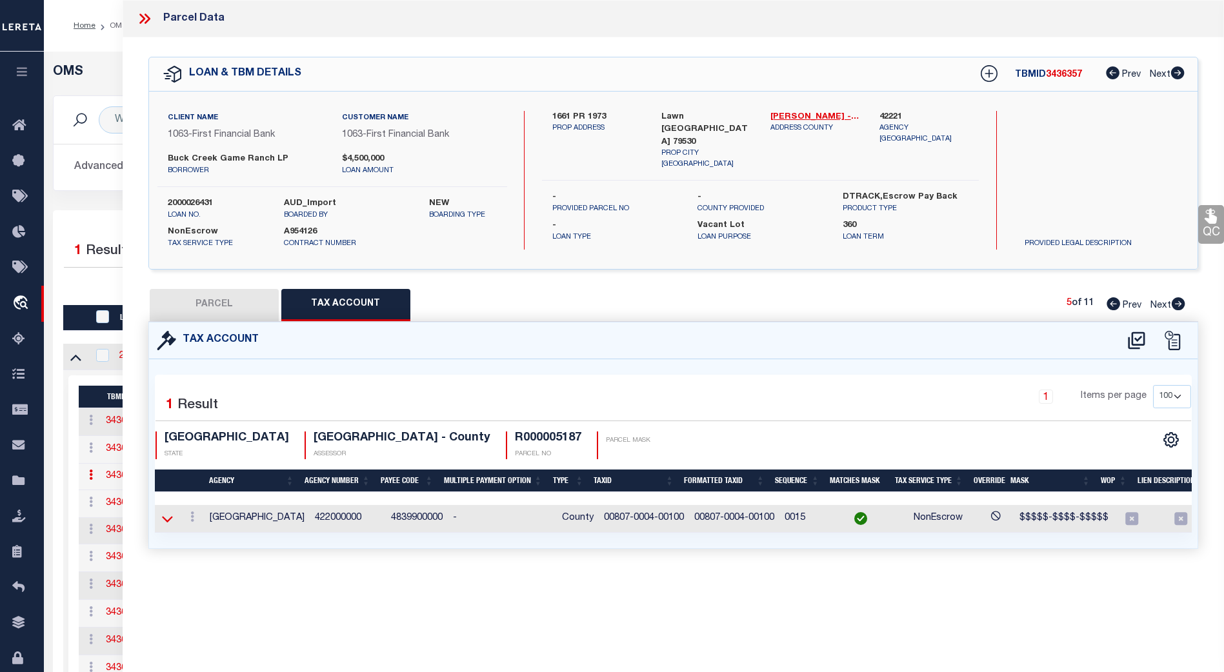
click at [165, 445] on icon at bounding box center [167, 519] width 11 height 6
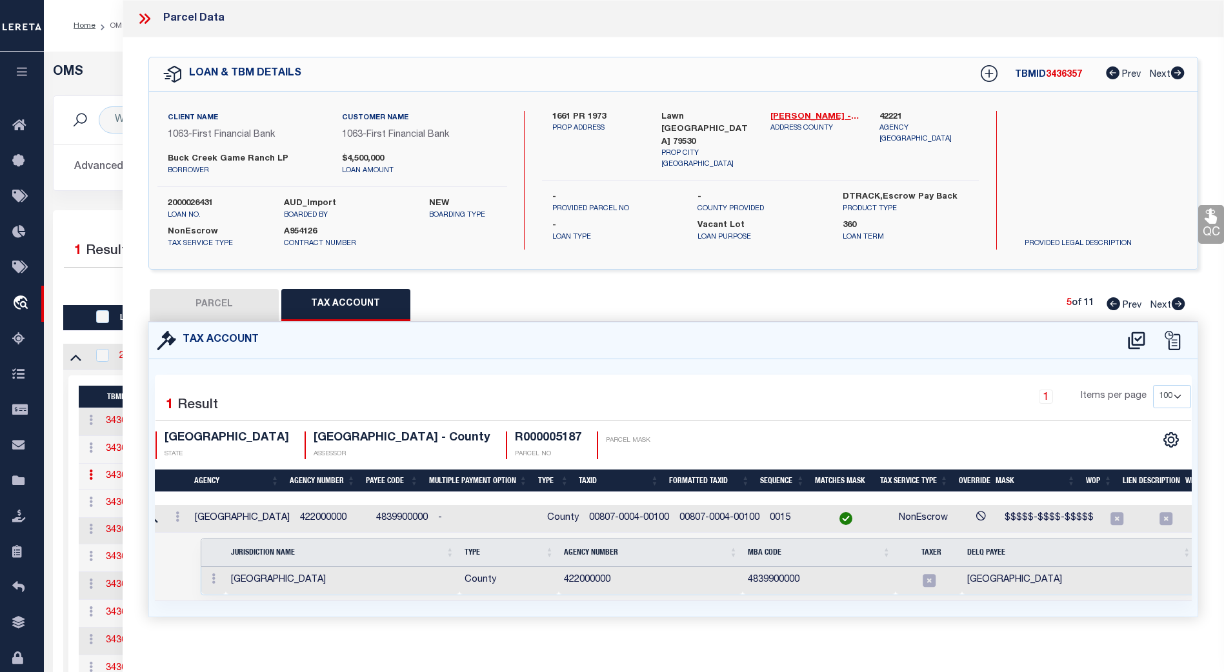
scroll to position [0, 63]
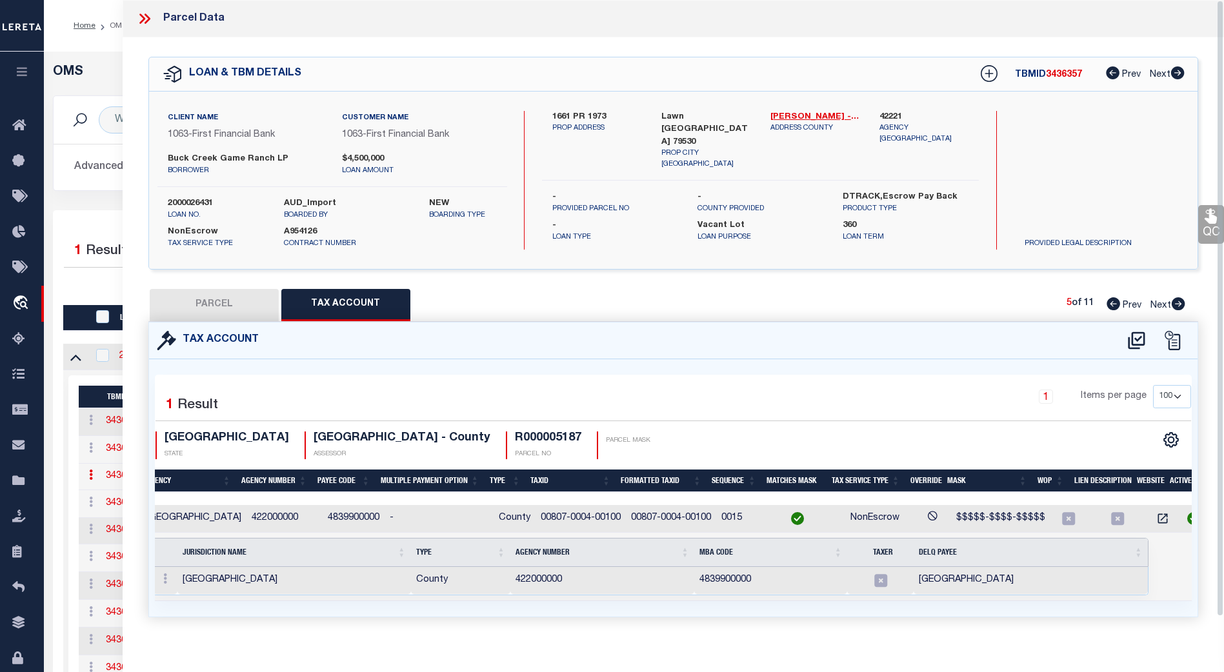
click at [605, 305] on icon at bounding box center [1179, 303] width 14 height 13
select select "AS"
checkbox input "false"
select select "CP"
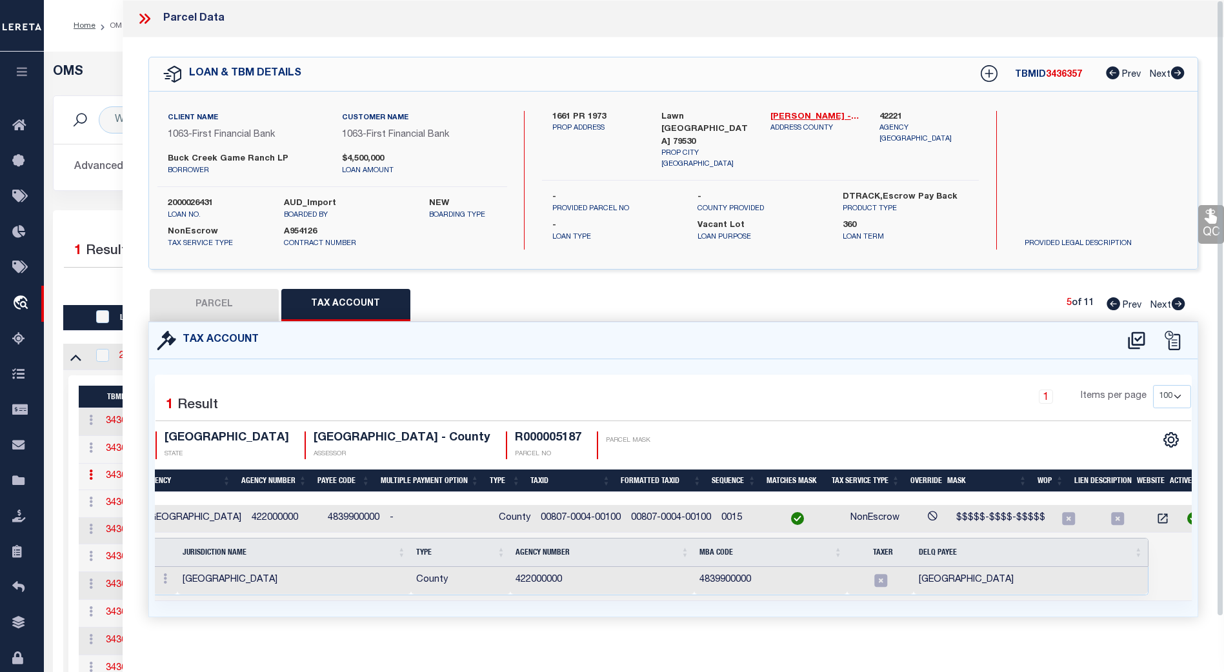
type input "BUCK CREEK GAME RANCH LP"
type input "00830.0002.00101"
select select "AGW"
select select
type input "1973 1581"
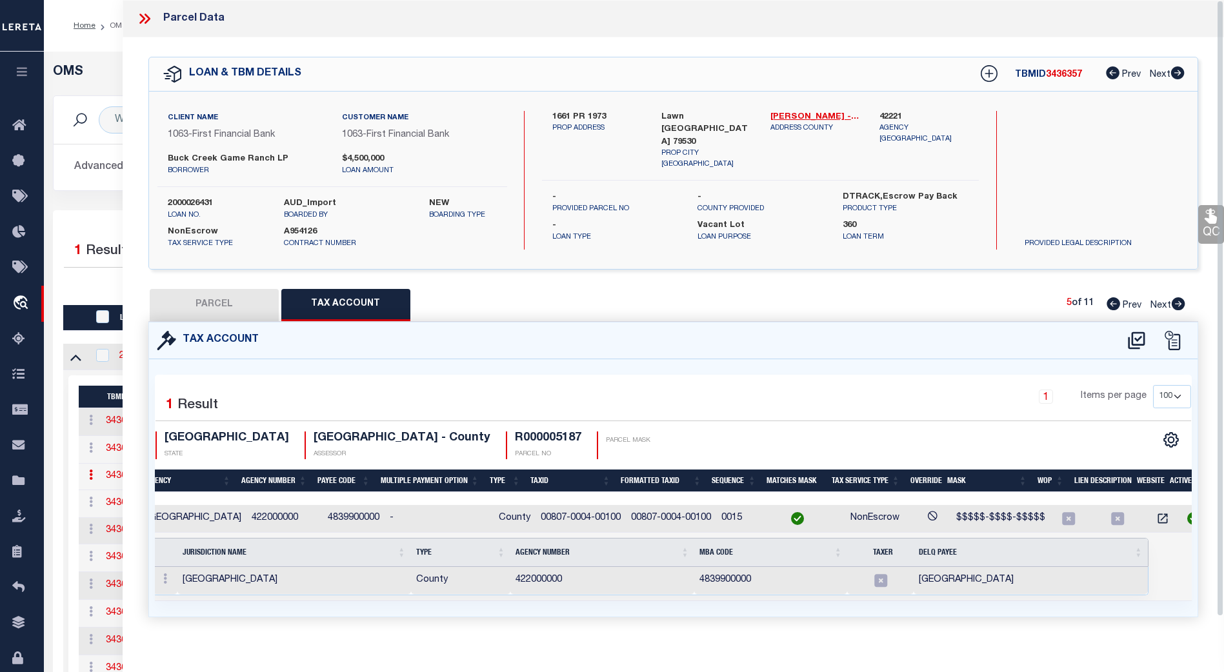
type input "Lawn [GEOGRAPHIC_DATA] 79530"
type textarea "Acres: 327.300, [PERSON_NAME], [GEOGRAPHIC_DATA]: 830, SU: 2"
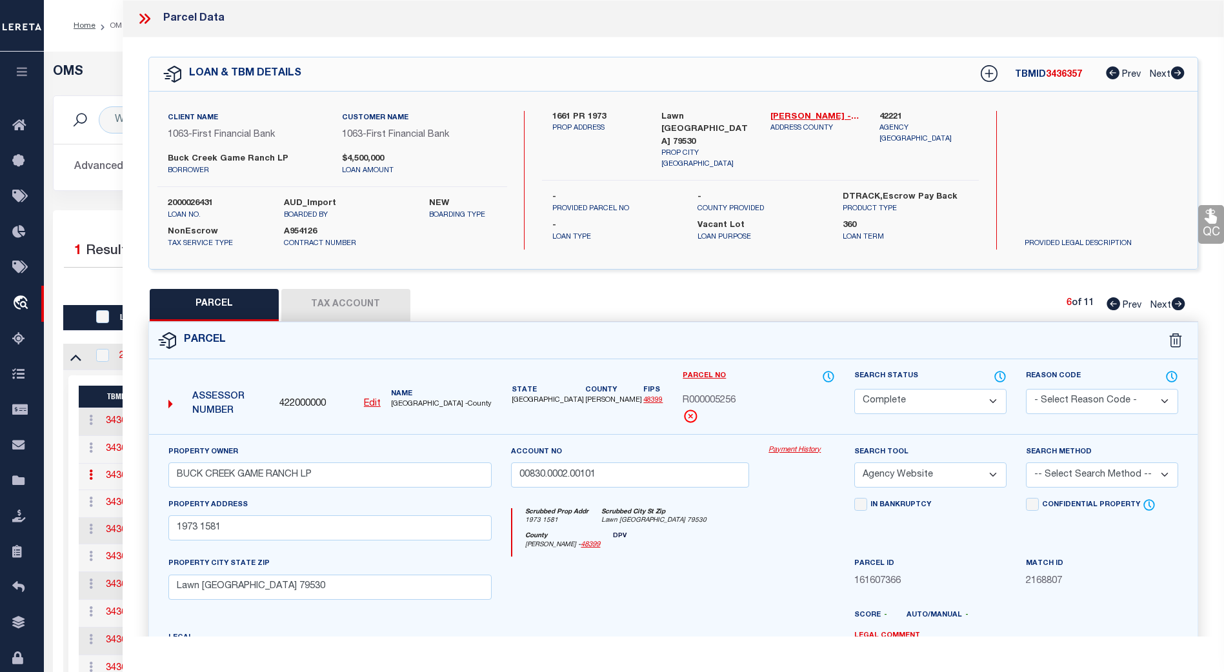
click at [605, 305] on icon at bounding box center [1179, 303] width 14 height 13
select select "AS"
select select
checkbox input "false"
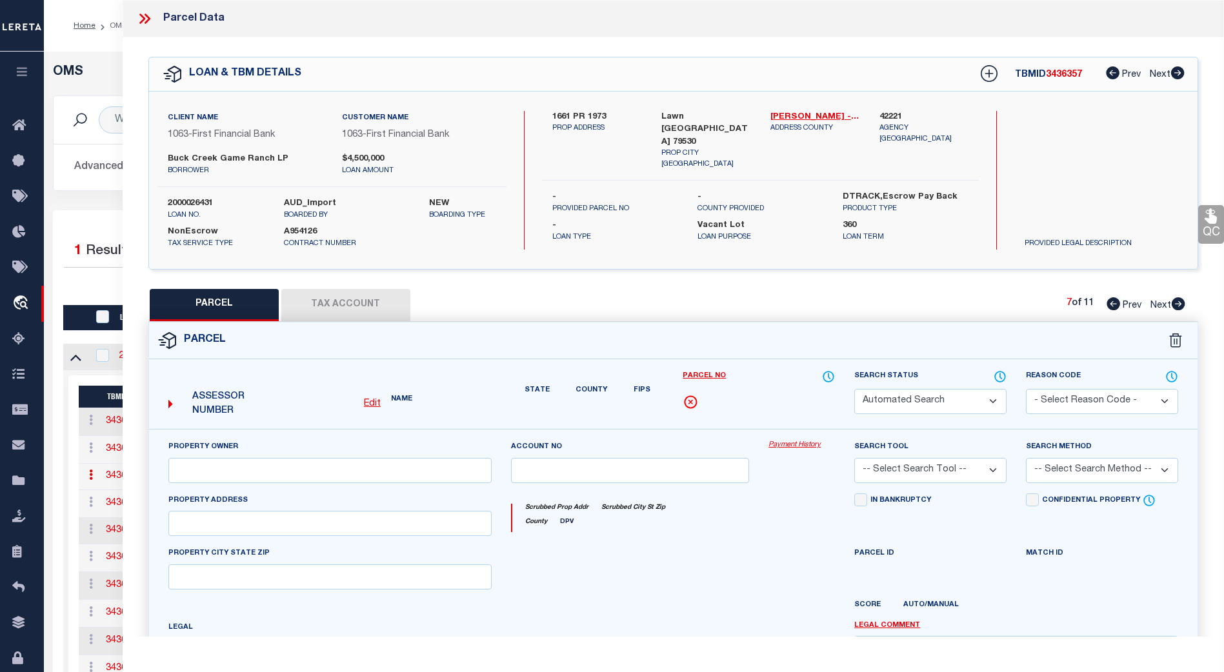
select select "CP"
type input "BUCK CREEK GAME RANCH LP"
type input "00850.0014.00201"
select select "AGW"
select select
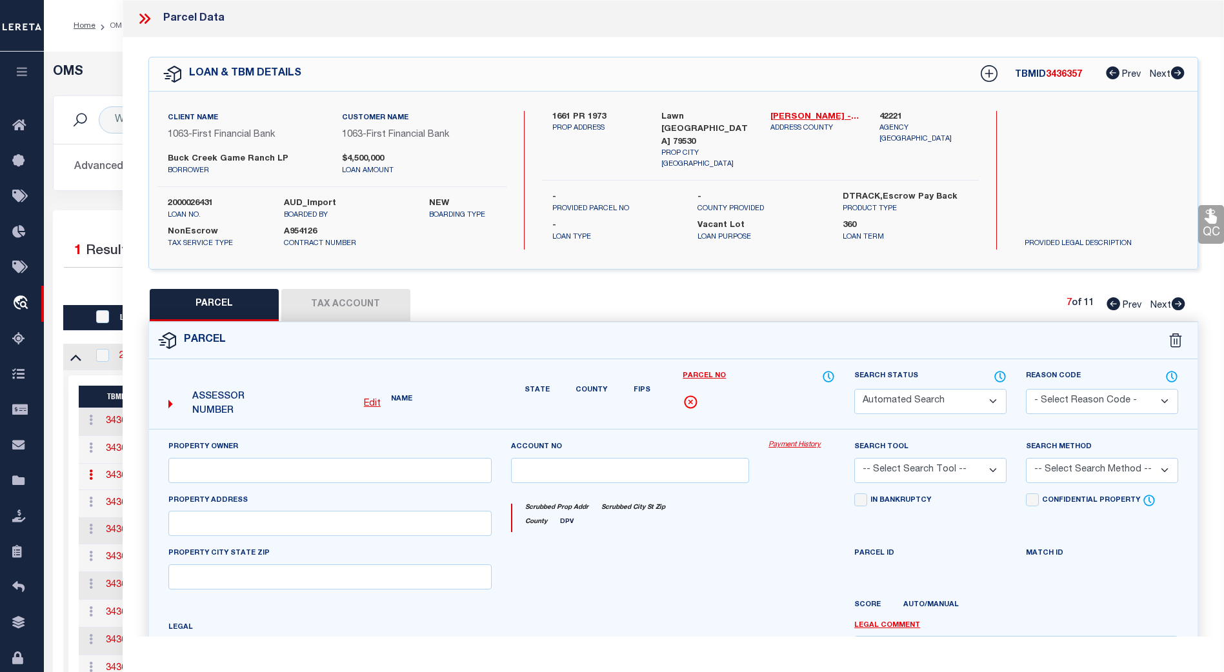
type input "197 CR"
type textarea "Acres: 101.200, D [PERSON_NAME][GEOGRAPHIC_DATA]: 850, SU: 14"
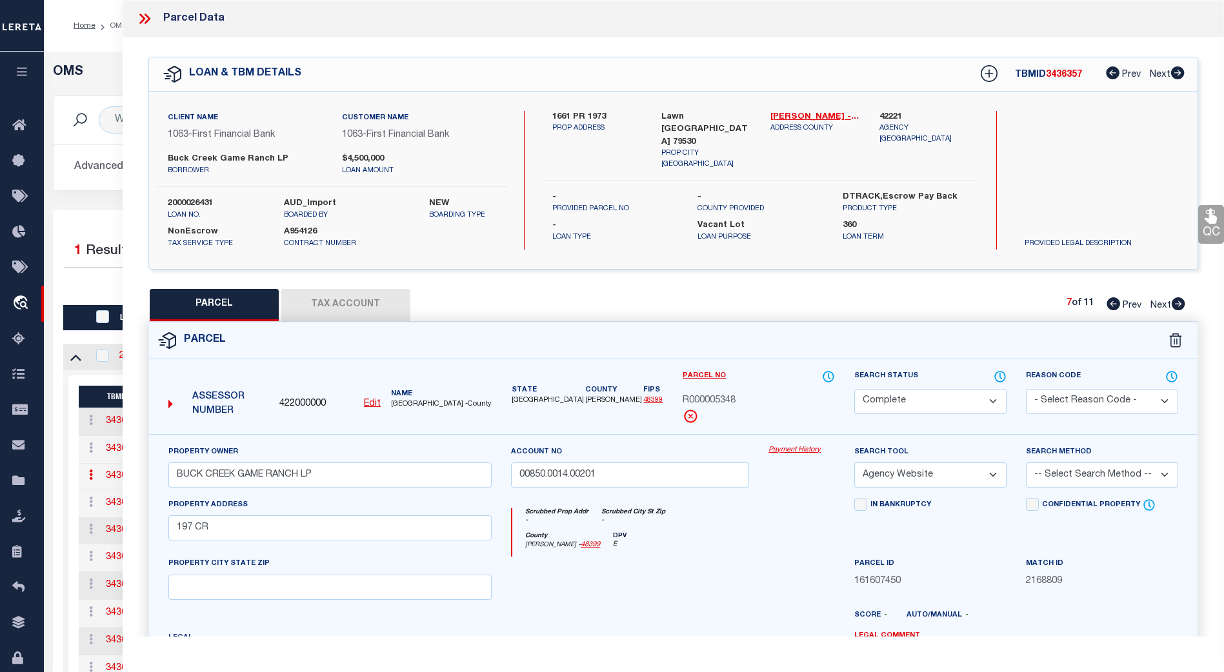
click at [605, 305] on icon at bounding box center [1179, 303] width 14 height 13
select select "AS"
select select
checkbox input "false"
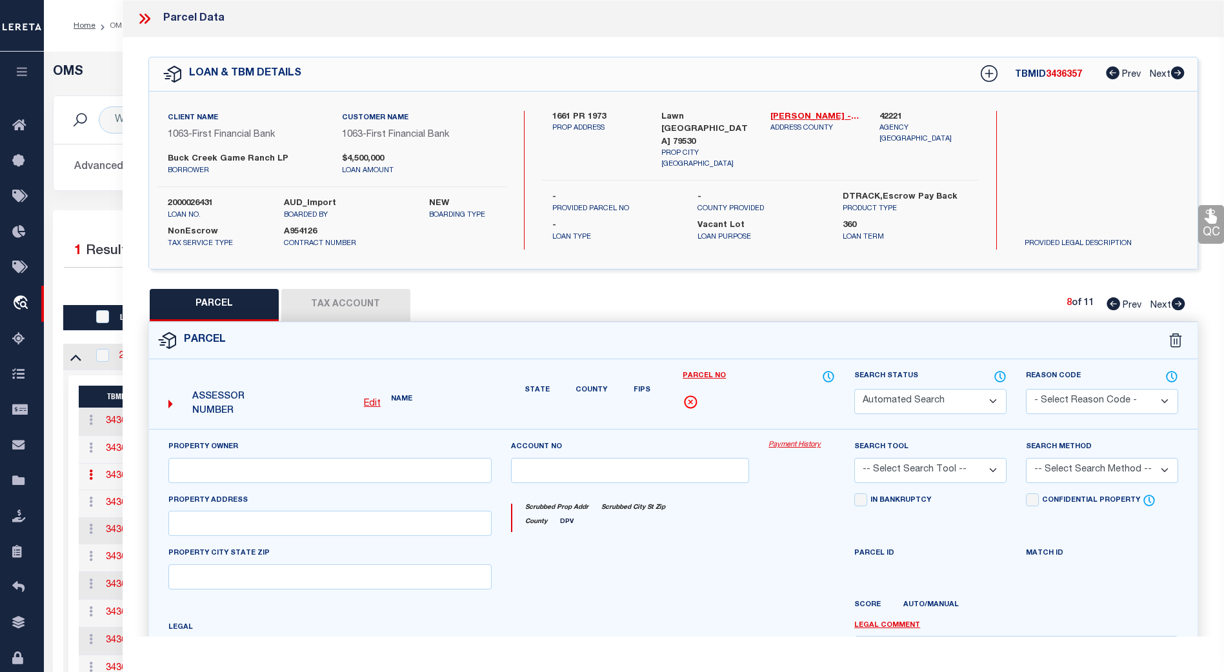
select select "CP"
type input "BUCK CREEK GAME RANCH LP"
select select "AGW"
select select
type input "199 0"
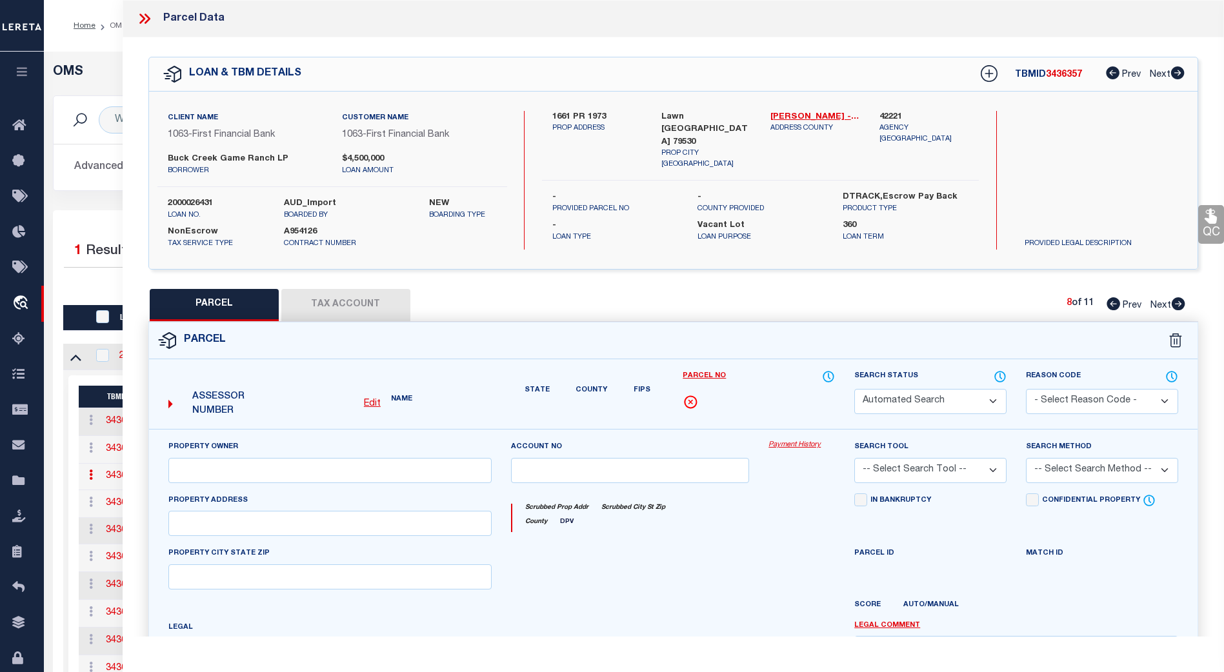
type input "Lawn [GEOGRAPHIC_DATA] 79530"
type textarea "Acres: 172.800, [PERSON_NAME], AB: 664, SU: 15"
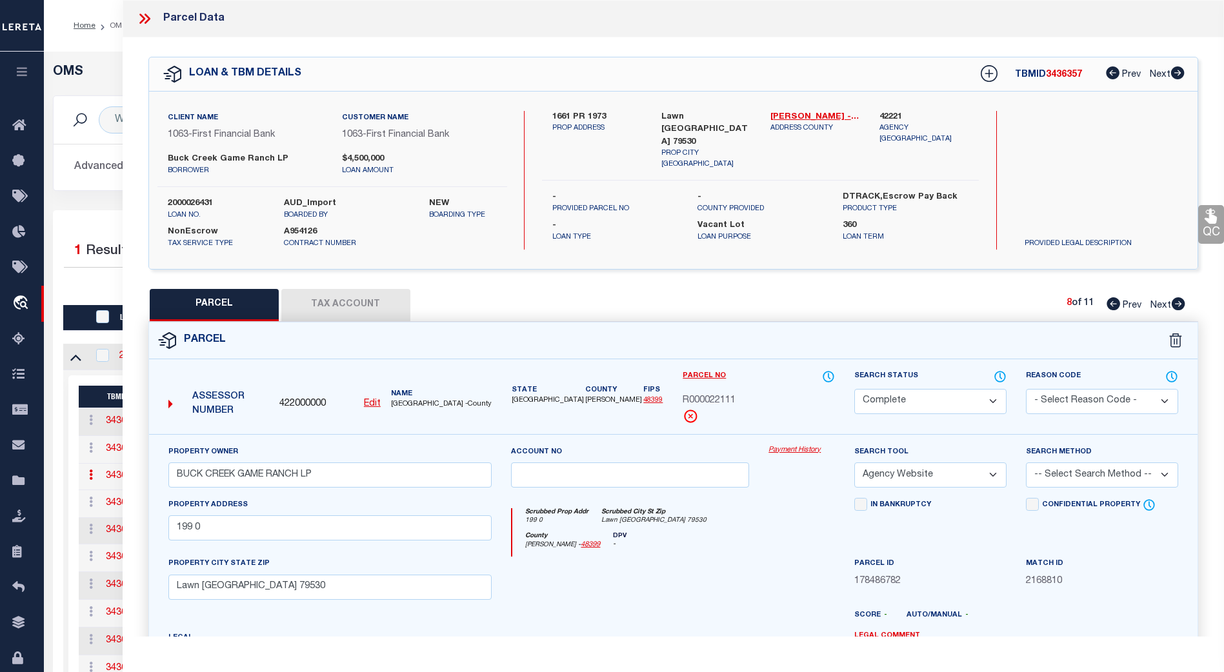
click at [605, 305] on icon at bounding box center [1179, 303] width 14 height 13
select select "AS"
select select
checkbox input "false"
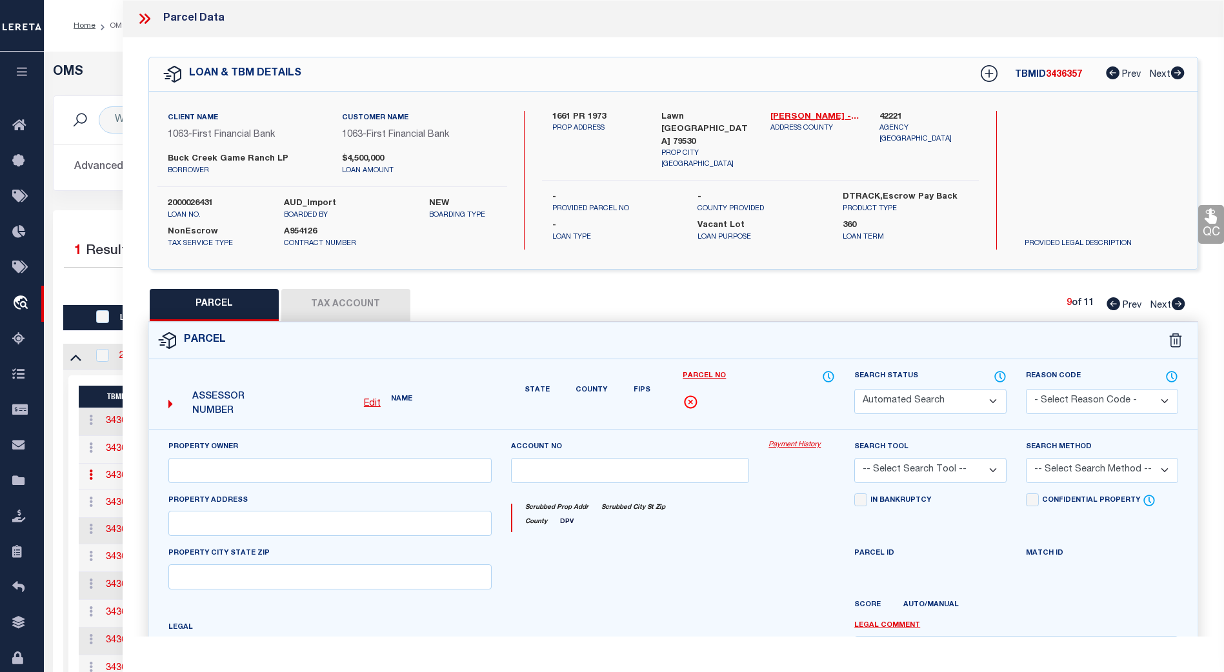
select select "CP"
type input "BUCK CREEK GAME RANCH LP"
select select "AGW"
select select
type input "197 0"
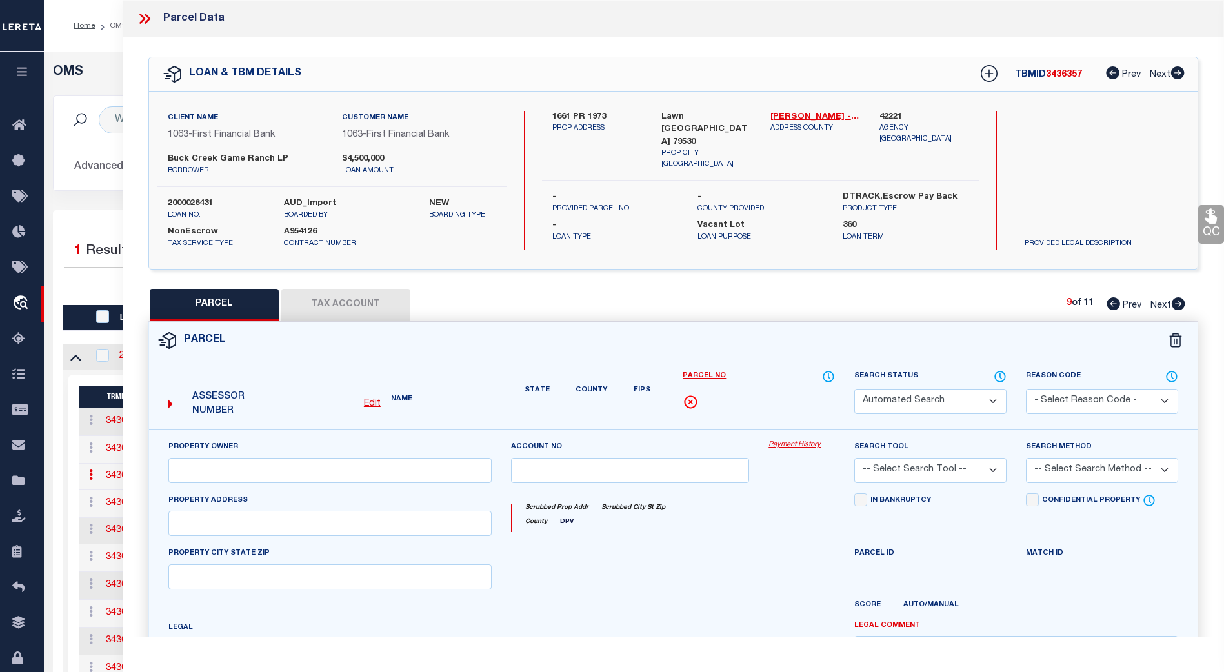
type input "Lawn [GEOGRAPHIC_DATA] 79530"
type textarea "Acres: 247.700, [PERSON_NAME] CO SL, [GEOGRAPHIC_DATA]: 499, SU: 510"
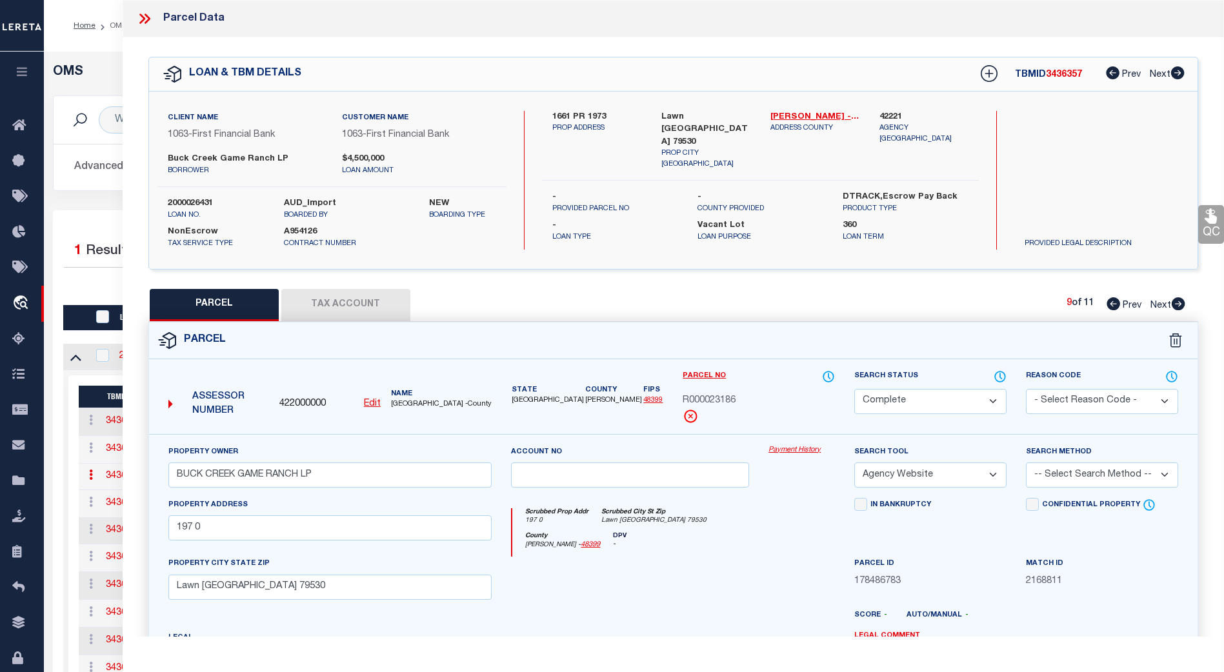
click at [605, 305] on icon at bounding box center [1179, 303] width 14 height 13
select select "AS"
select select
checkbox input "false"
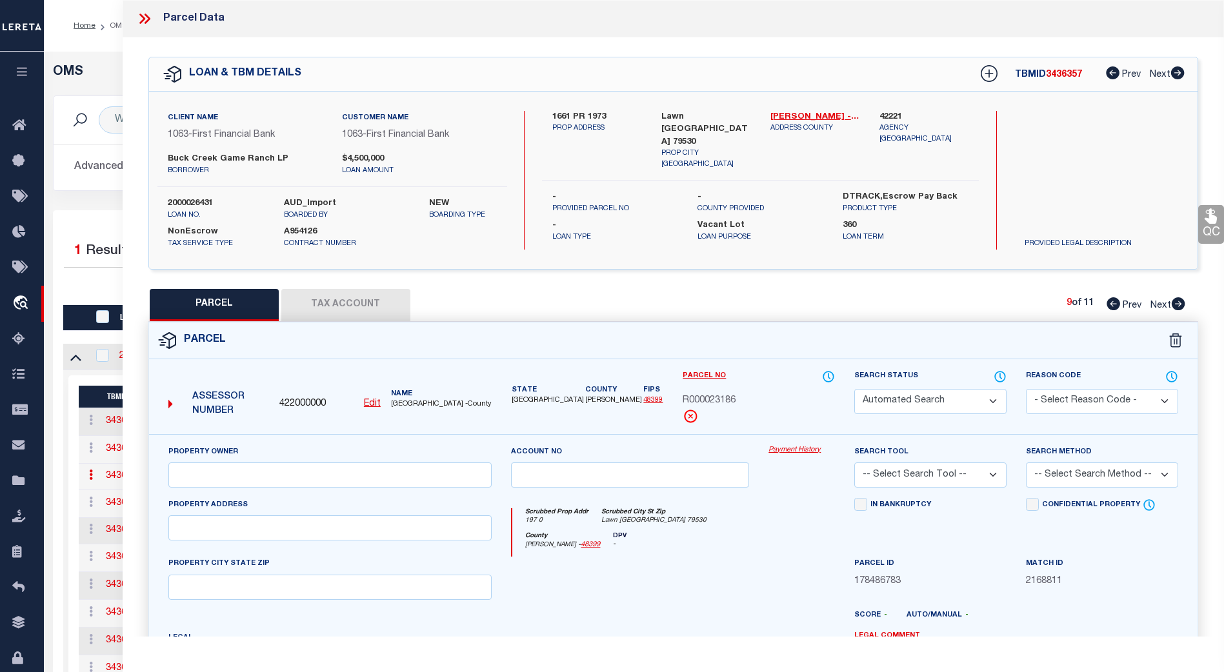
select select "CP"
type input "BUCK CREEK GAME RANCH LP"
select select "AGW"
select select
type input "Lawn [GEOGRAPHIC_DATA] 79530"
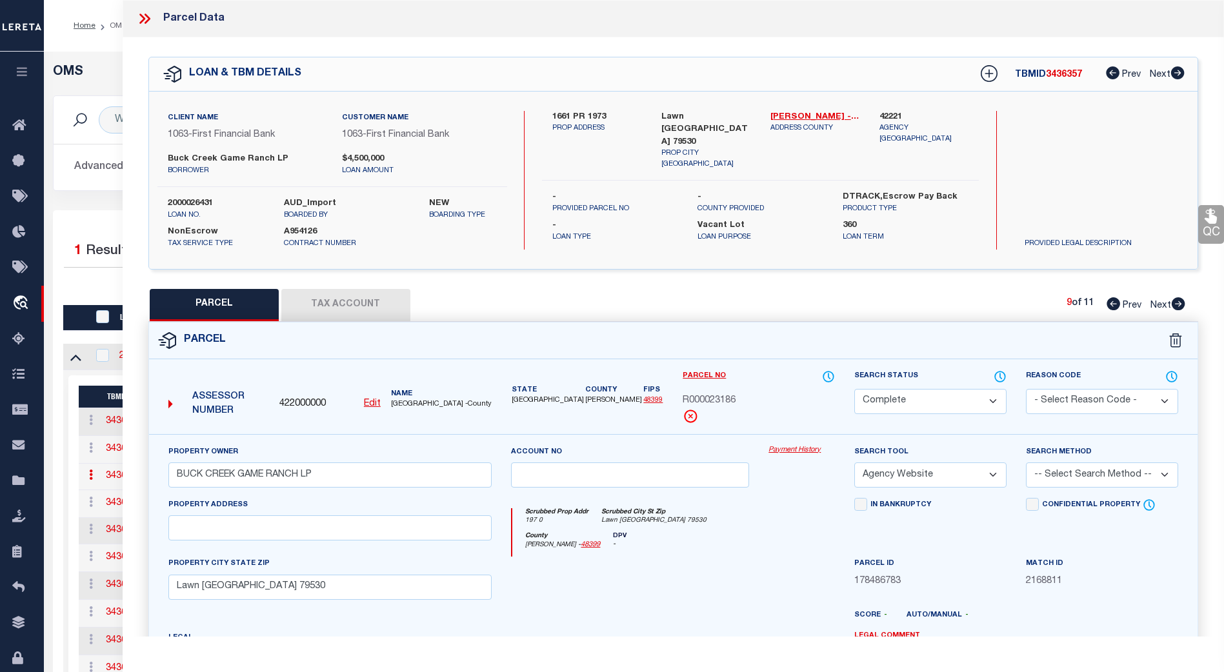
type textarea "Acres: 128.100, [PERSON_NAME], [GEOGRAPHIC_DATA]: 671, SU: 77 **[DATE] SPLIT FR…"
click at [605, 305] on icon at bounding box center [1179, 303] width 14 height 13
select select "AS"
select select
checkbox input "false"
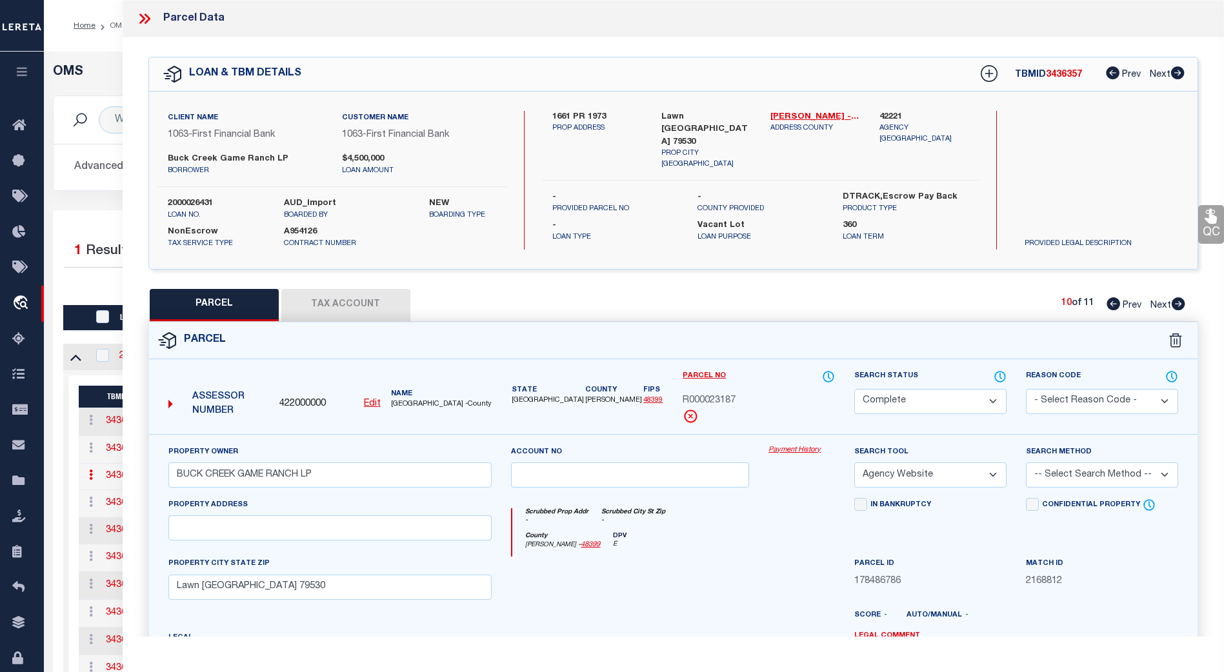
checkbox input "false"
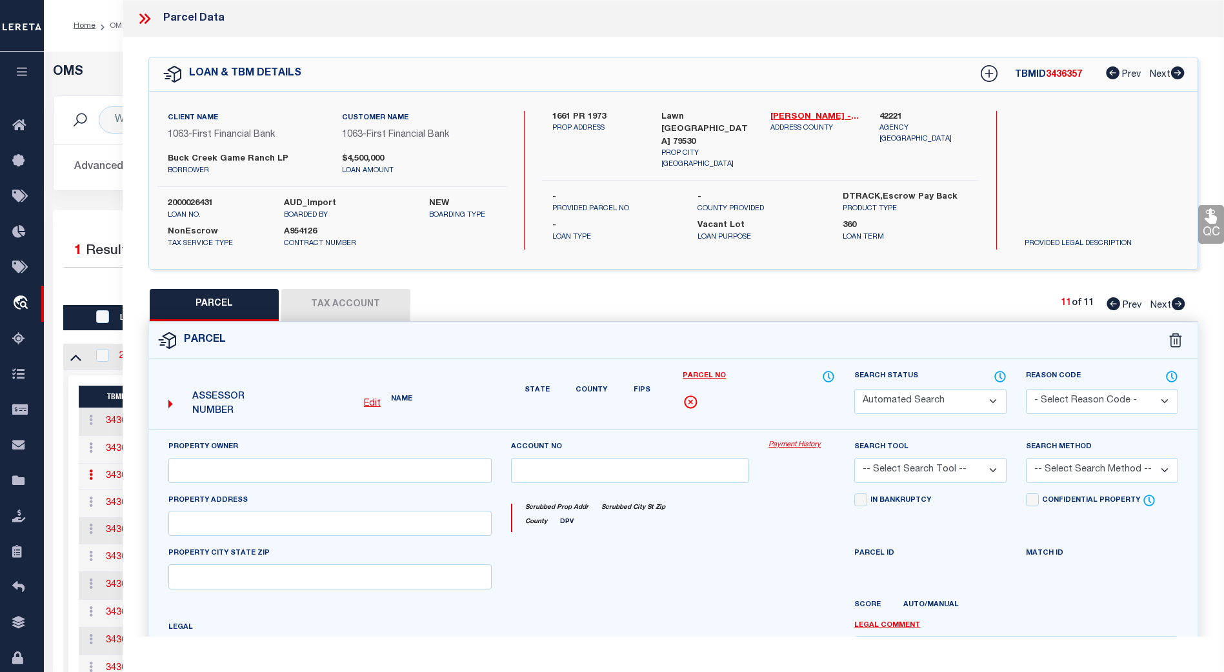
select select "CP"
type input "BUCK CREEK GAME RANCH LP"
select select "AGW"
select select
type input "Lawn [GEOGRAPHIC_DATA] 79530"
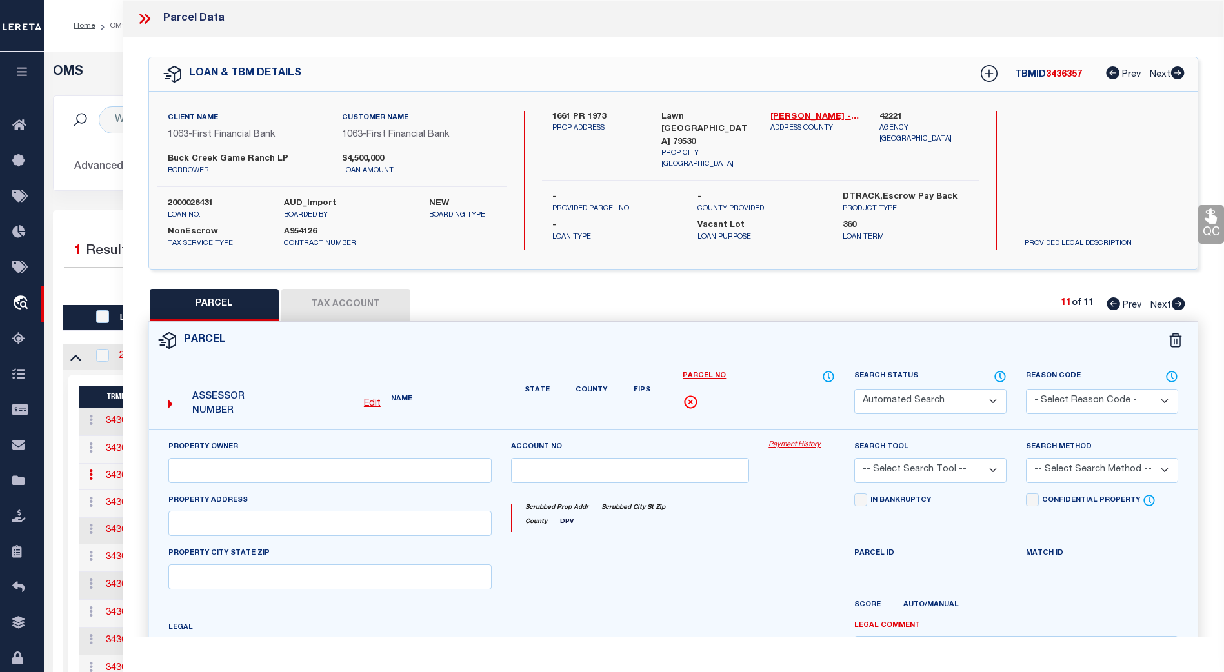
type textarea "Acres: 34.300, [PERSON_NAME], [GEOGRAPHIC_DATA]: 1364, SU: 511 **[DATE] SPLIT F…"
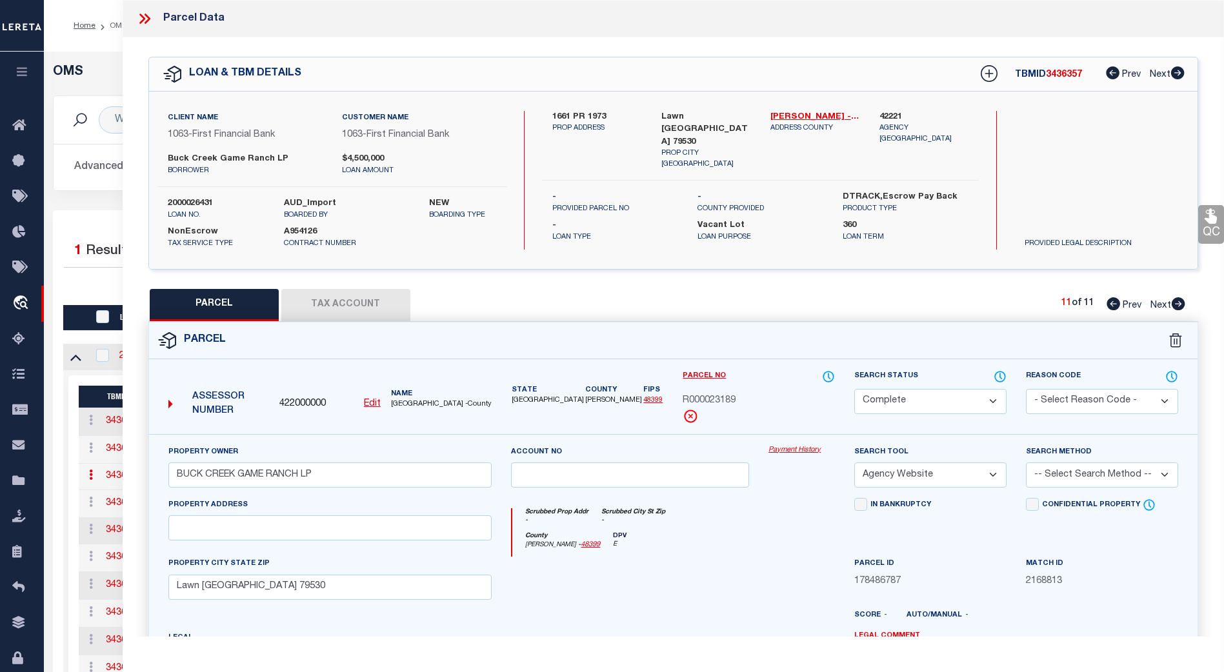
click at [605, 305] on icon at bounding box center [1179, 303] width 14 height 13
click at [145, 17] on icon at bounding box center [144, 18] width 17 height 17
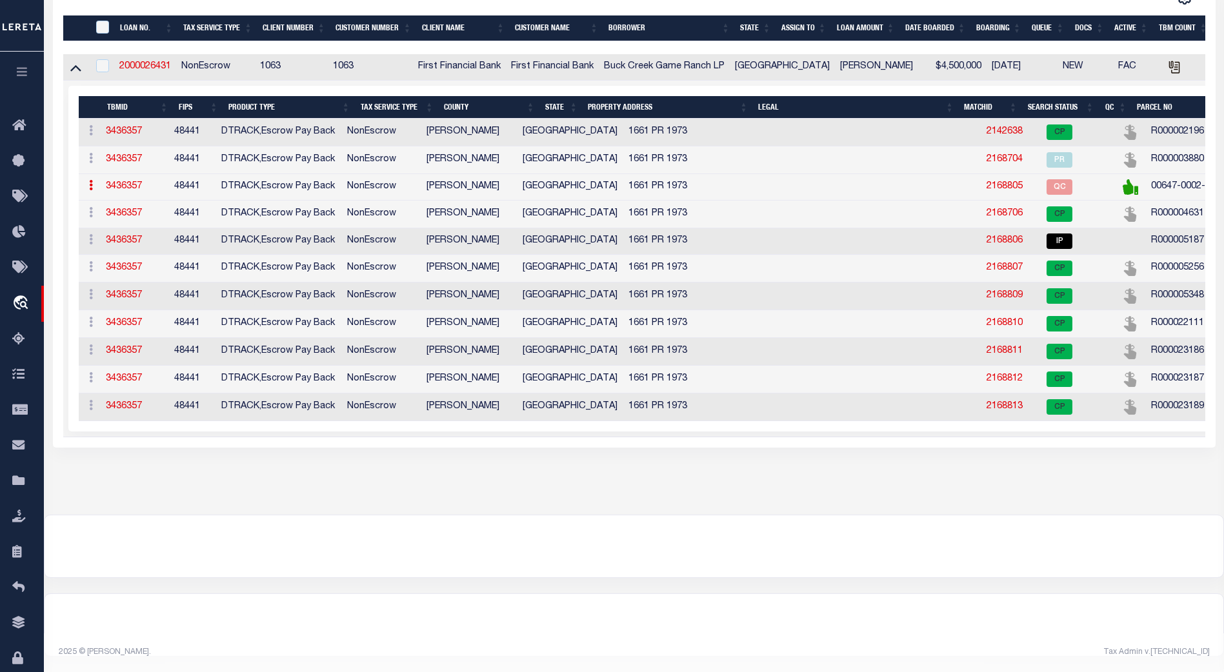
scroll to position [65, 0]
